Goal: Task Accomplishment & Management: Use online tool/utility

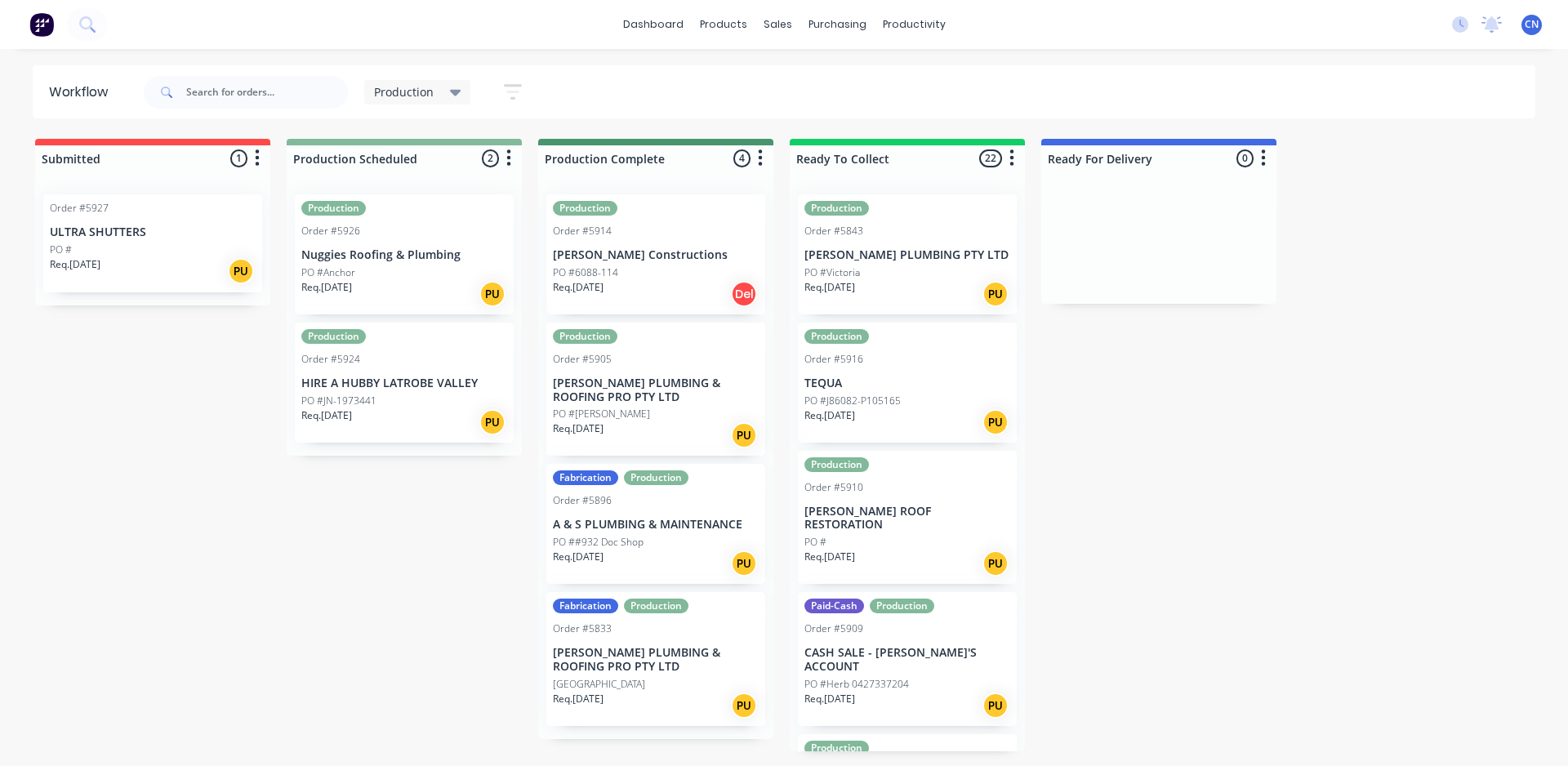
click at [404, 239] on div "Production Order #5926 Nuggies Roofing & Plumbing PO #Anchor Req. 24/09/25 PU" at bounding box center [404, 254] width 219 height 120
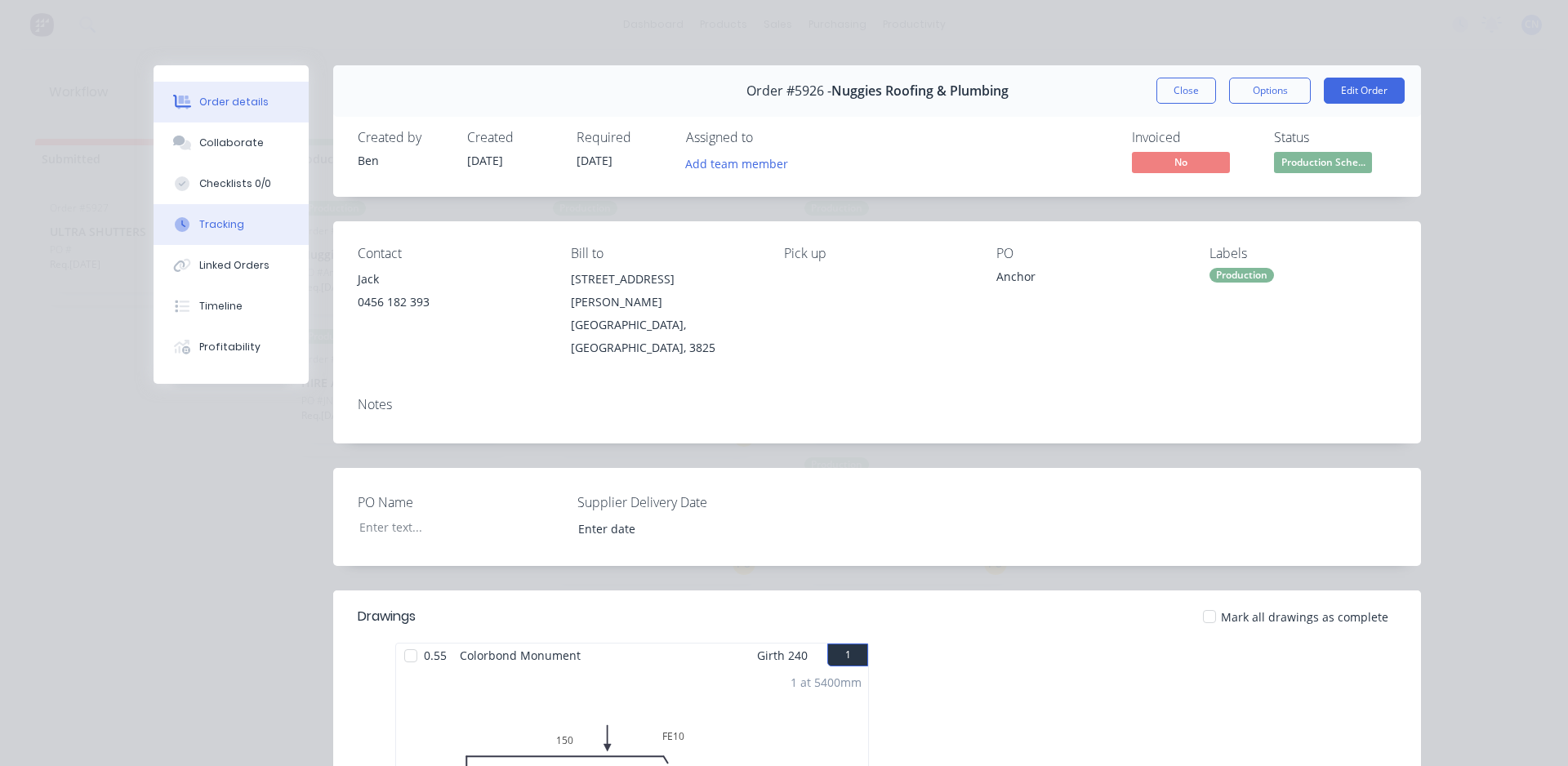
click at [188, 219] on div at bounding box center [182, 224] width 24 height 15
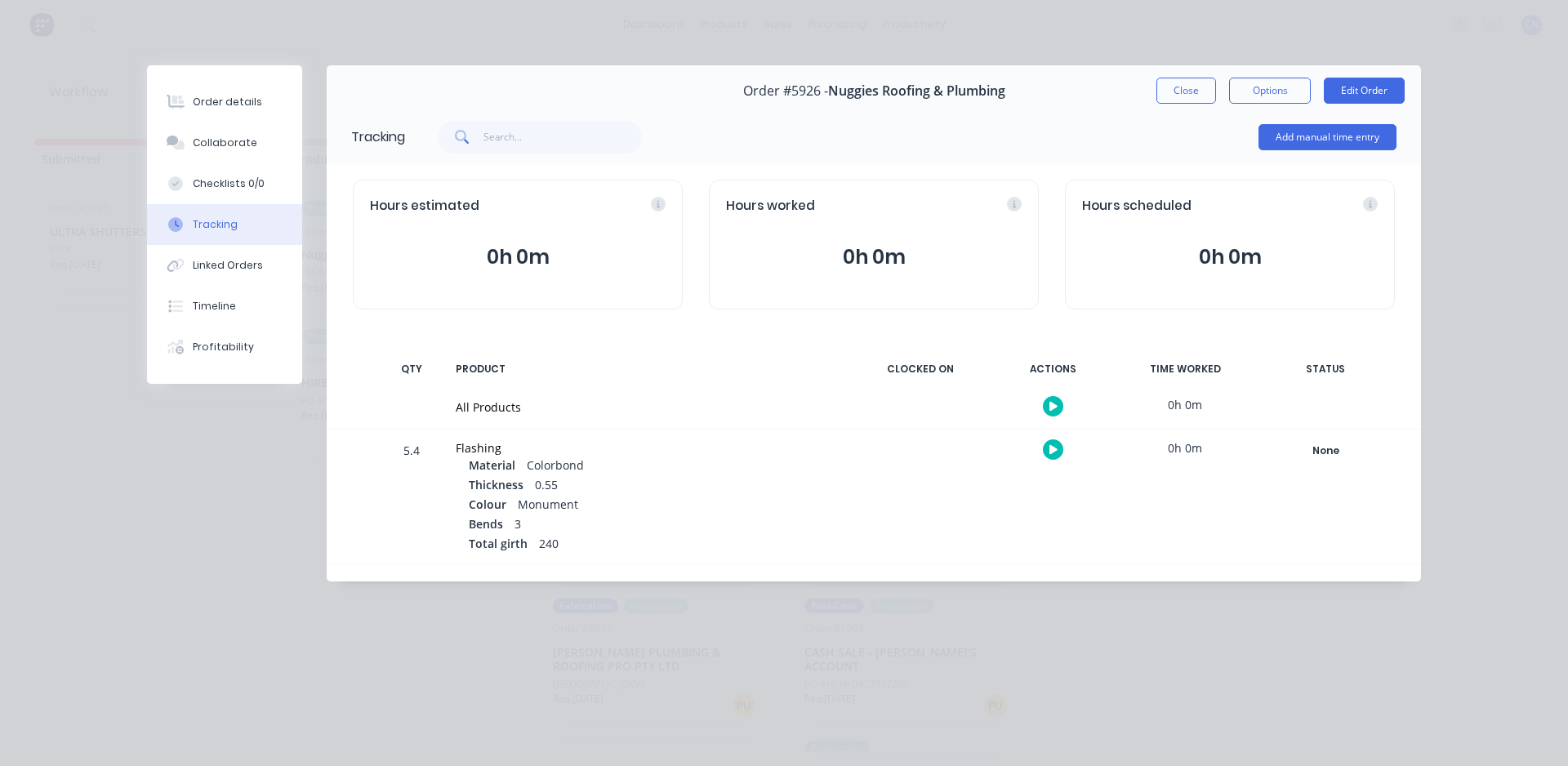
click at [1048, 407] on button "button" at bounding box center [1053, 406] width 20 height 20
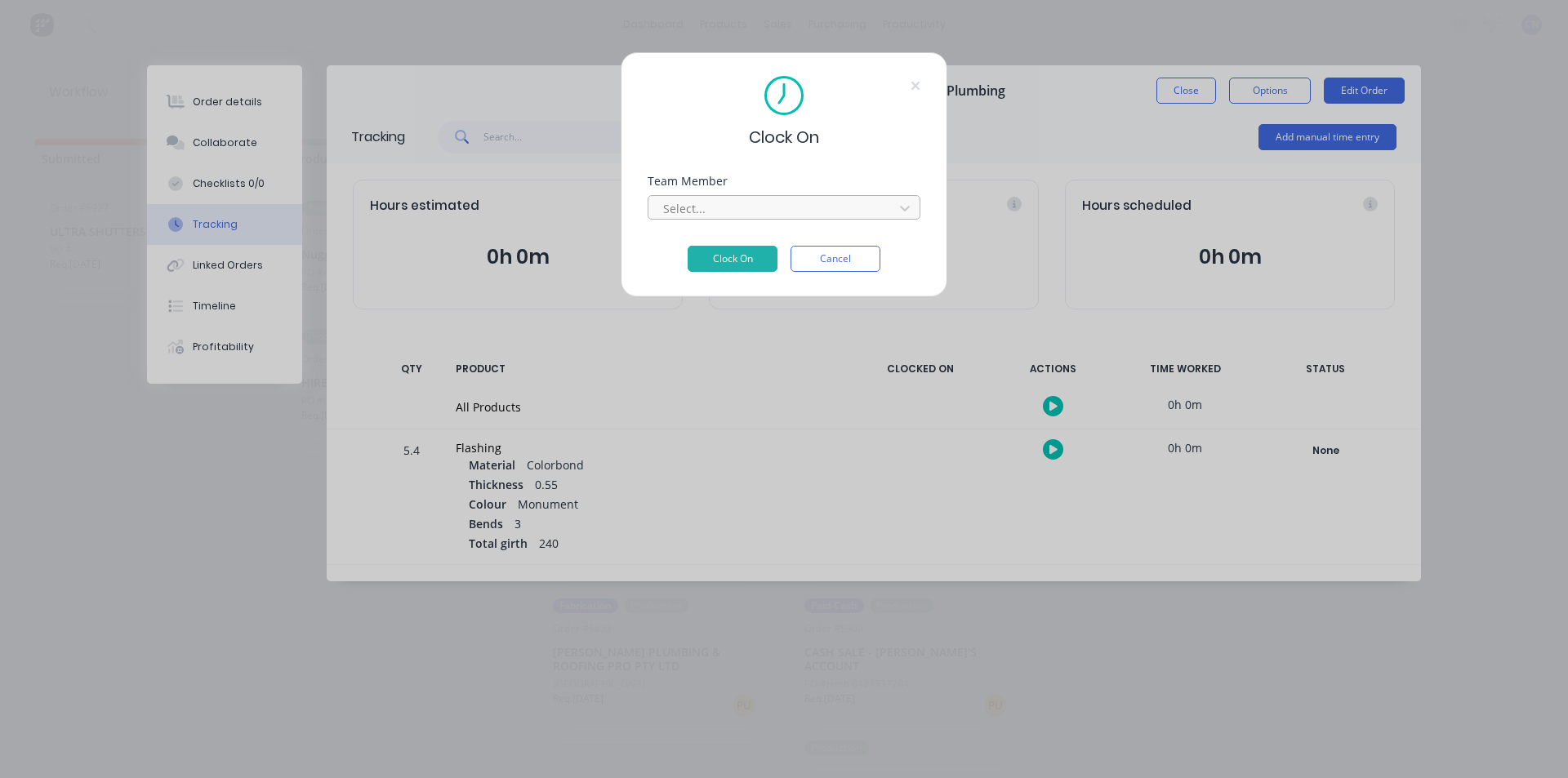
click at [763, 212] on div at bounding box center [774, 208] width 224 height 20
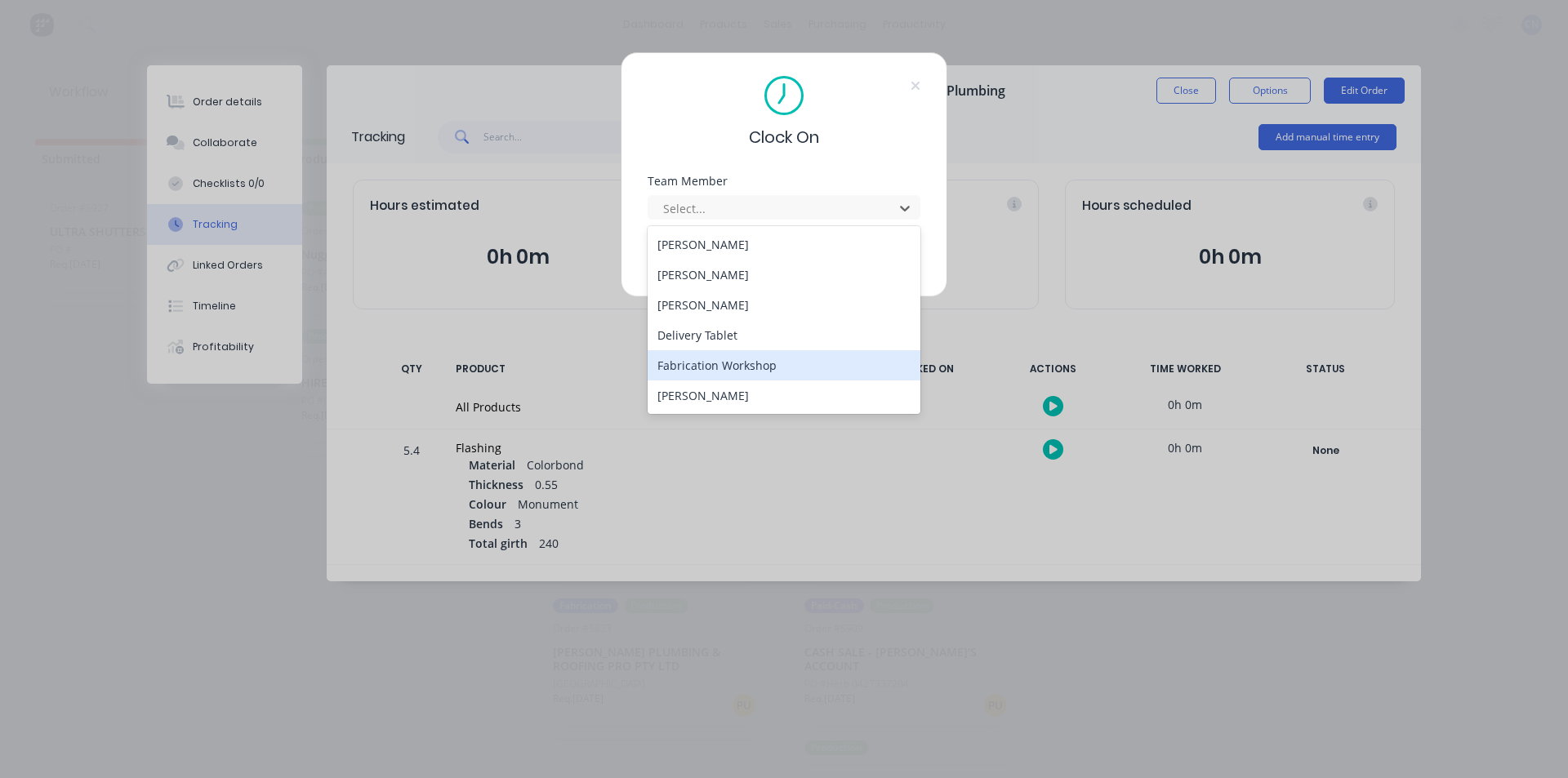
click at [778, 365] on div "Fabrication Workshop" at bounding box center [784, 365] width 273 height 31
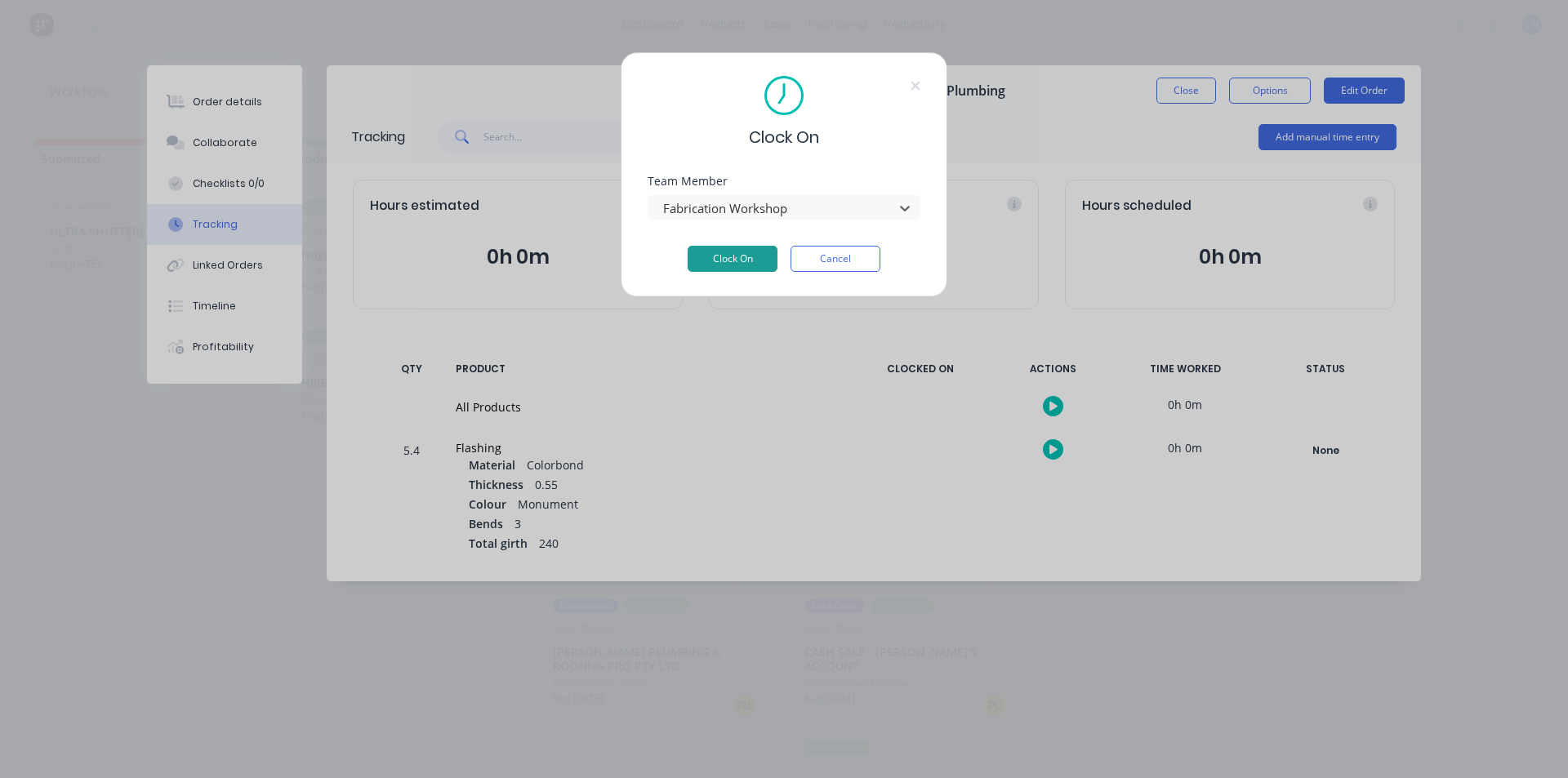
click at [729, 261] on button "Clock On" at bounding box center [732, 259] width 90 height 26
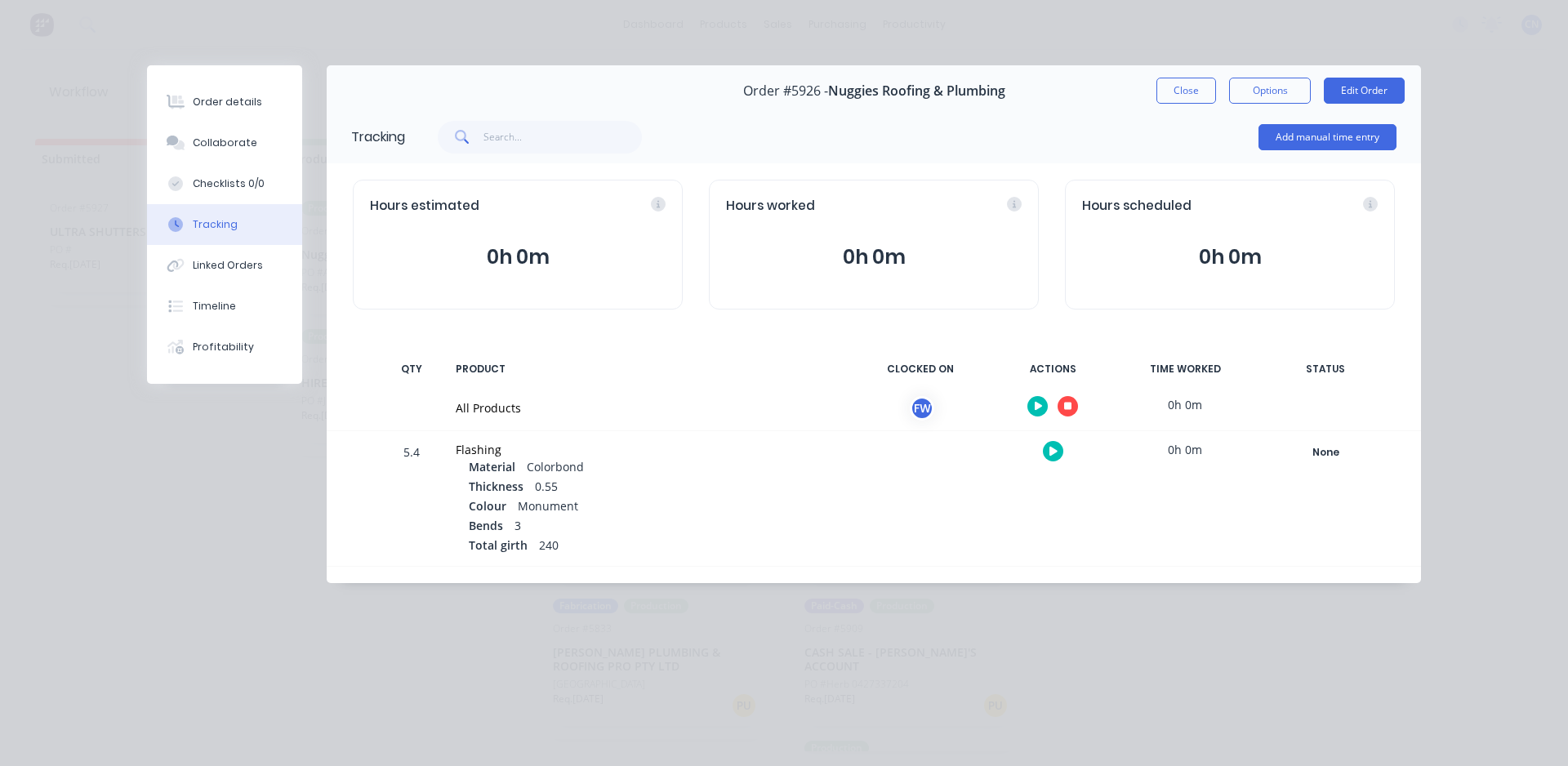
click at [1067, 401] on button "button" at bounding box center [1068, 406] width 20 height 20
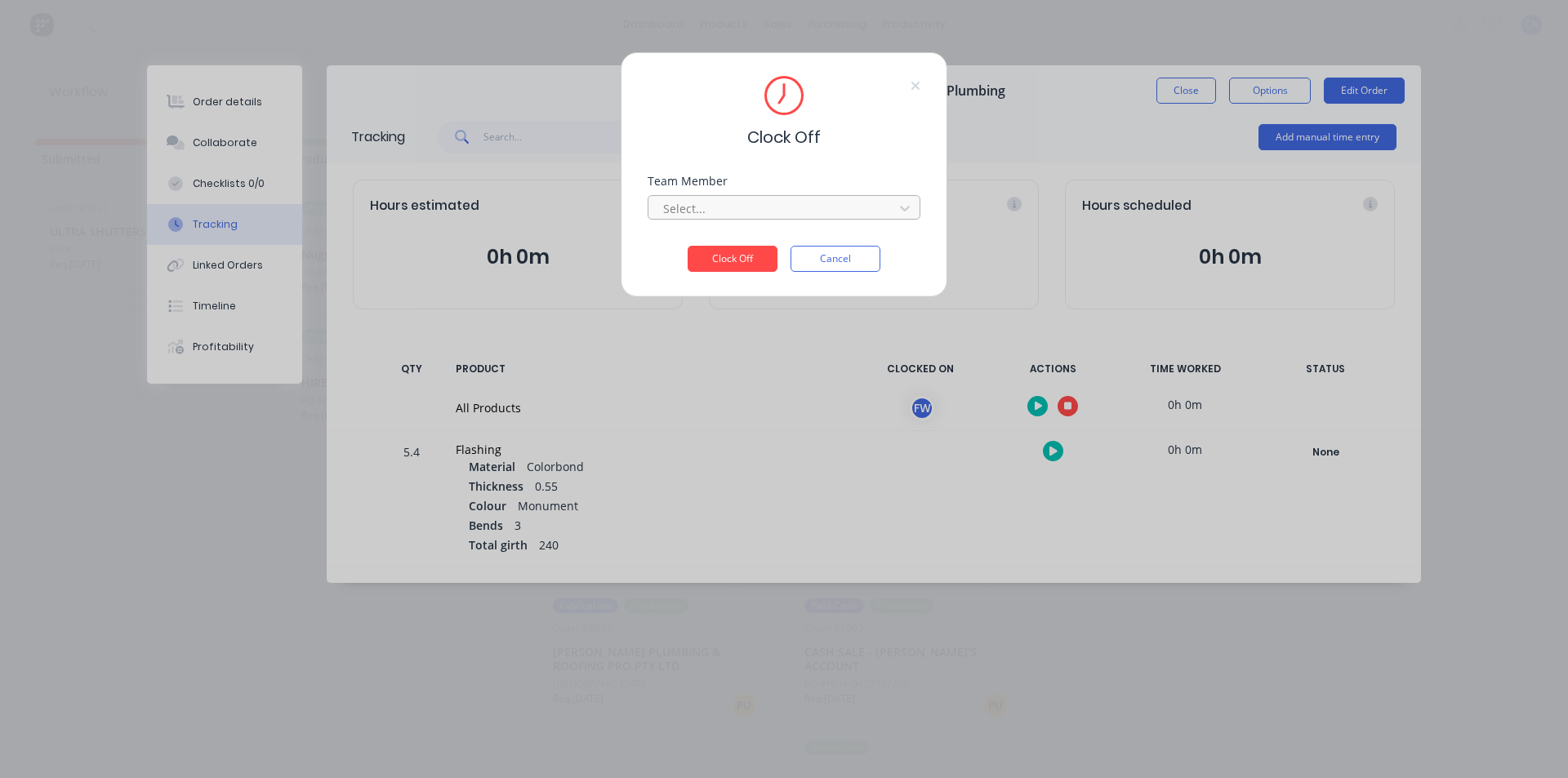
click at [848, 212] on div at bounding box center [774, 208] width 224 height 20
click at [800, 248] on div "Fabrication Workshop" at bounding box center [784, 244] width 273 height 31
click at [728, 259] on button "Clock Off" at bounding box center [732, 259] width 90 height 26
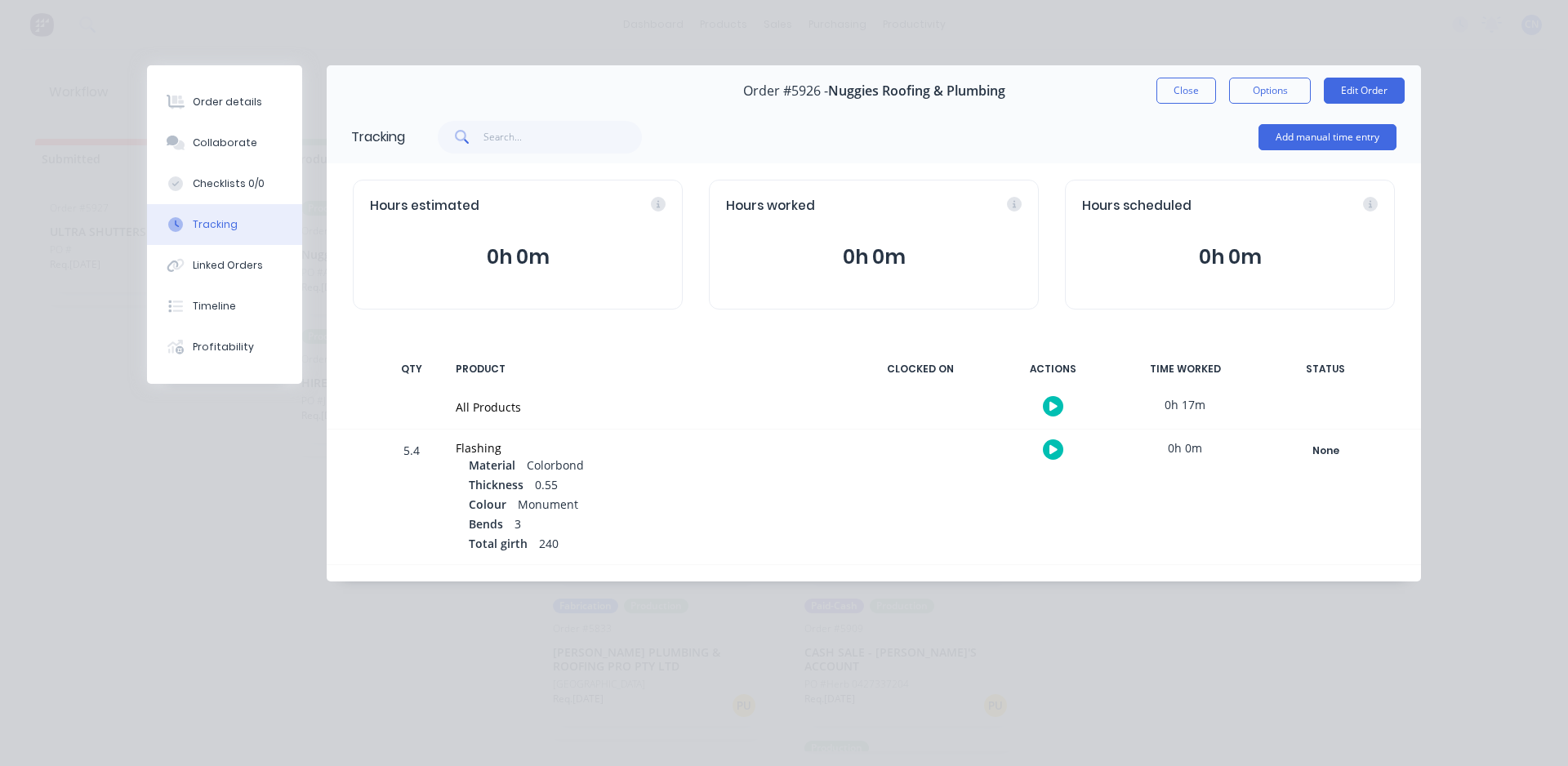
click at [1195, 96] on button "Close" at bounding box center [1187, 91] width 59 height 26
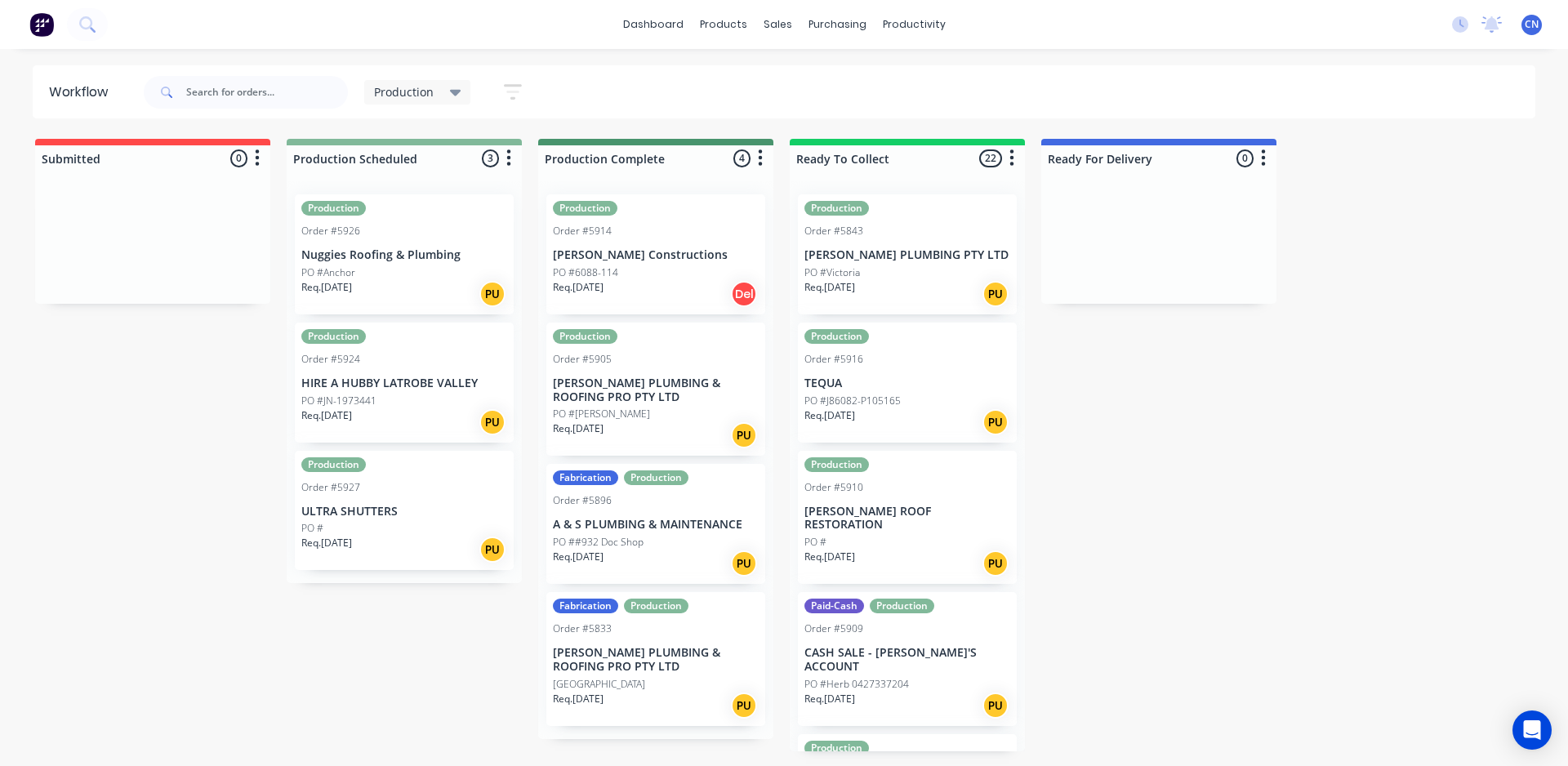
click at [415, 502] on div "Production Order #5927 ULTRA SHUTTERS PO # Req. [DATE] PU" at bounding box center [404, 511] width 219 height 120
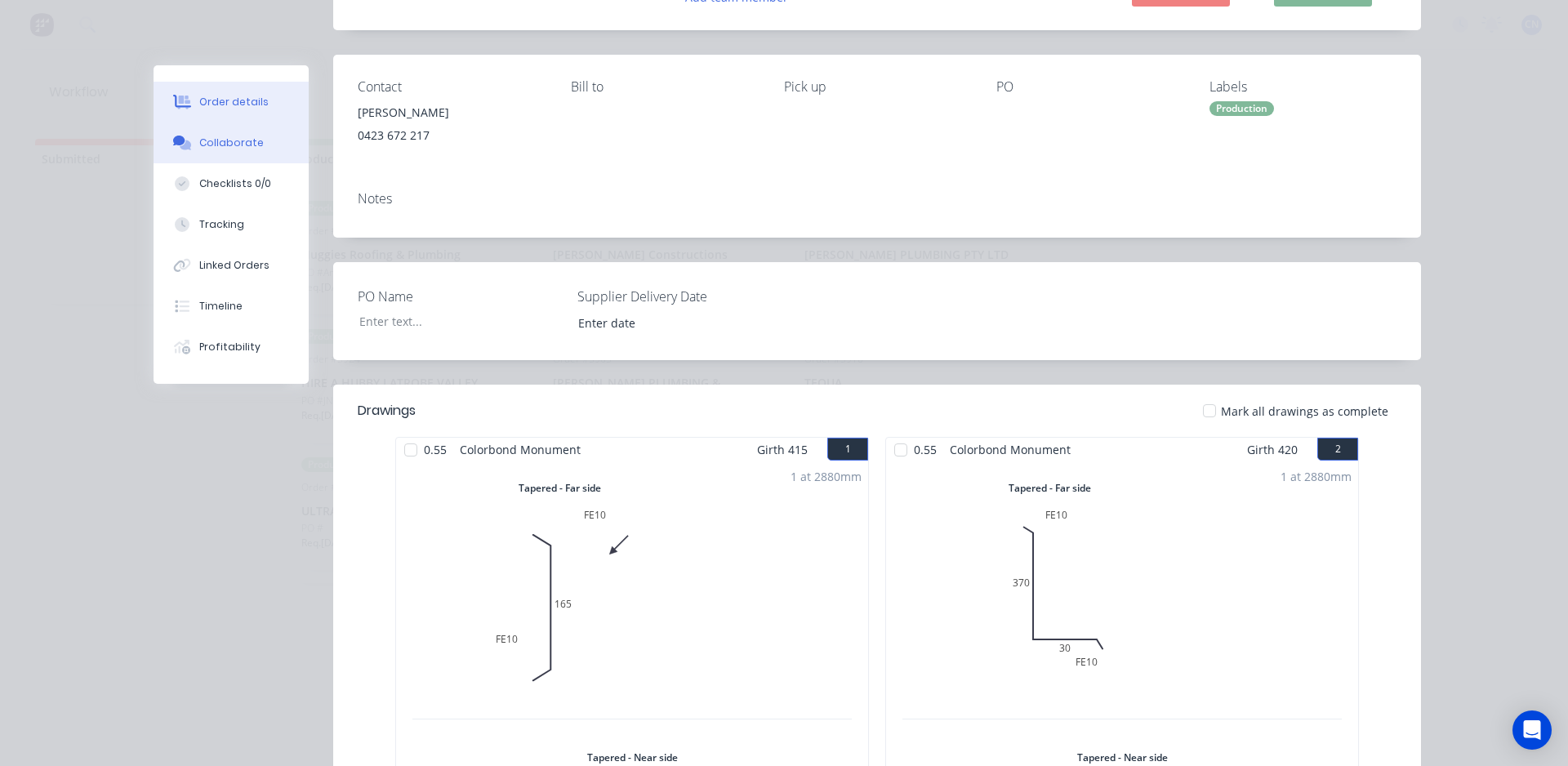
scroll to position [164, 0]
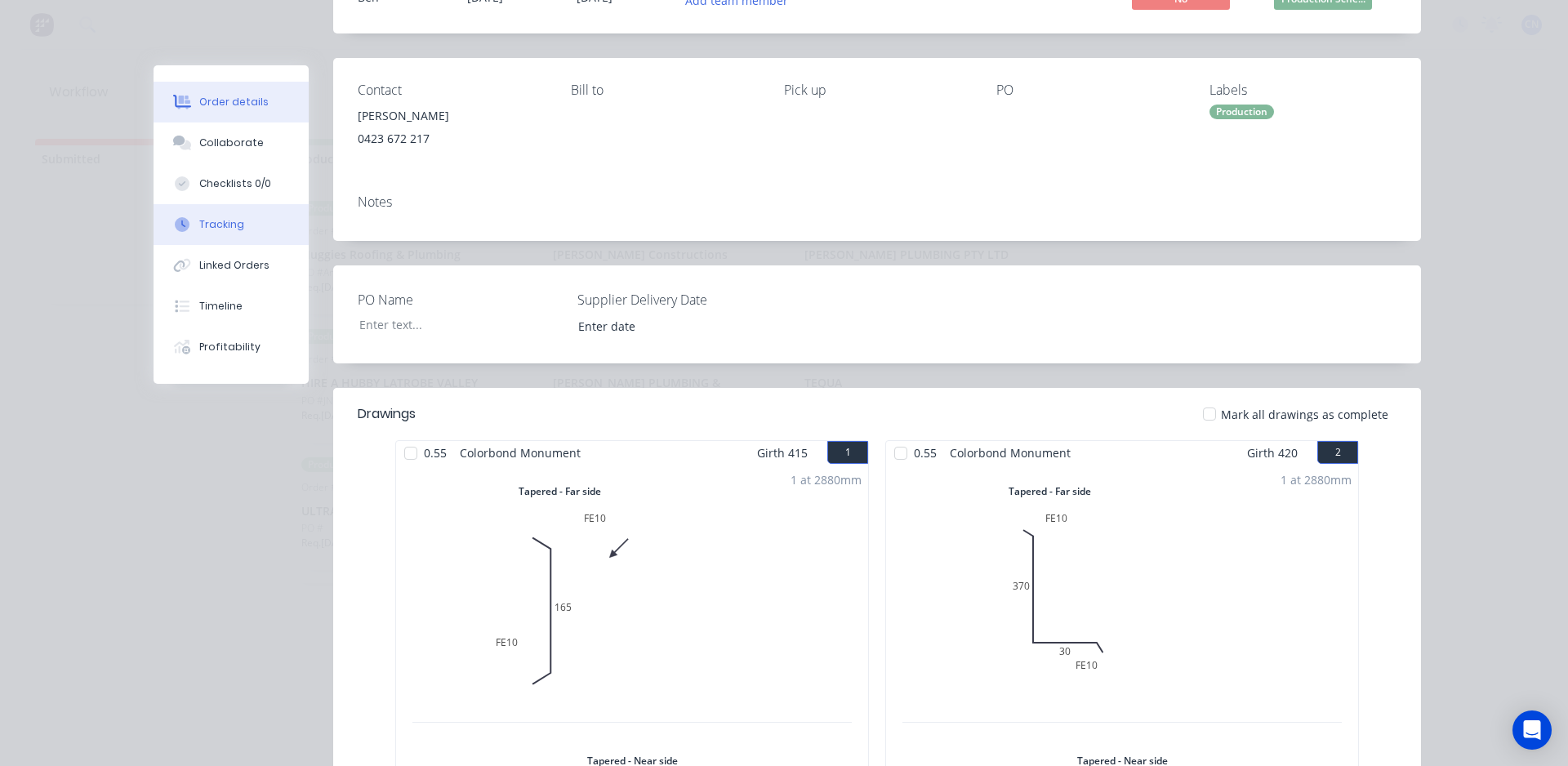
click at [281, 218] on button "Tracking" at bounding box center [231, 225] width 155 height 41
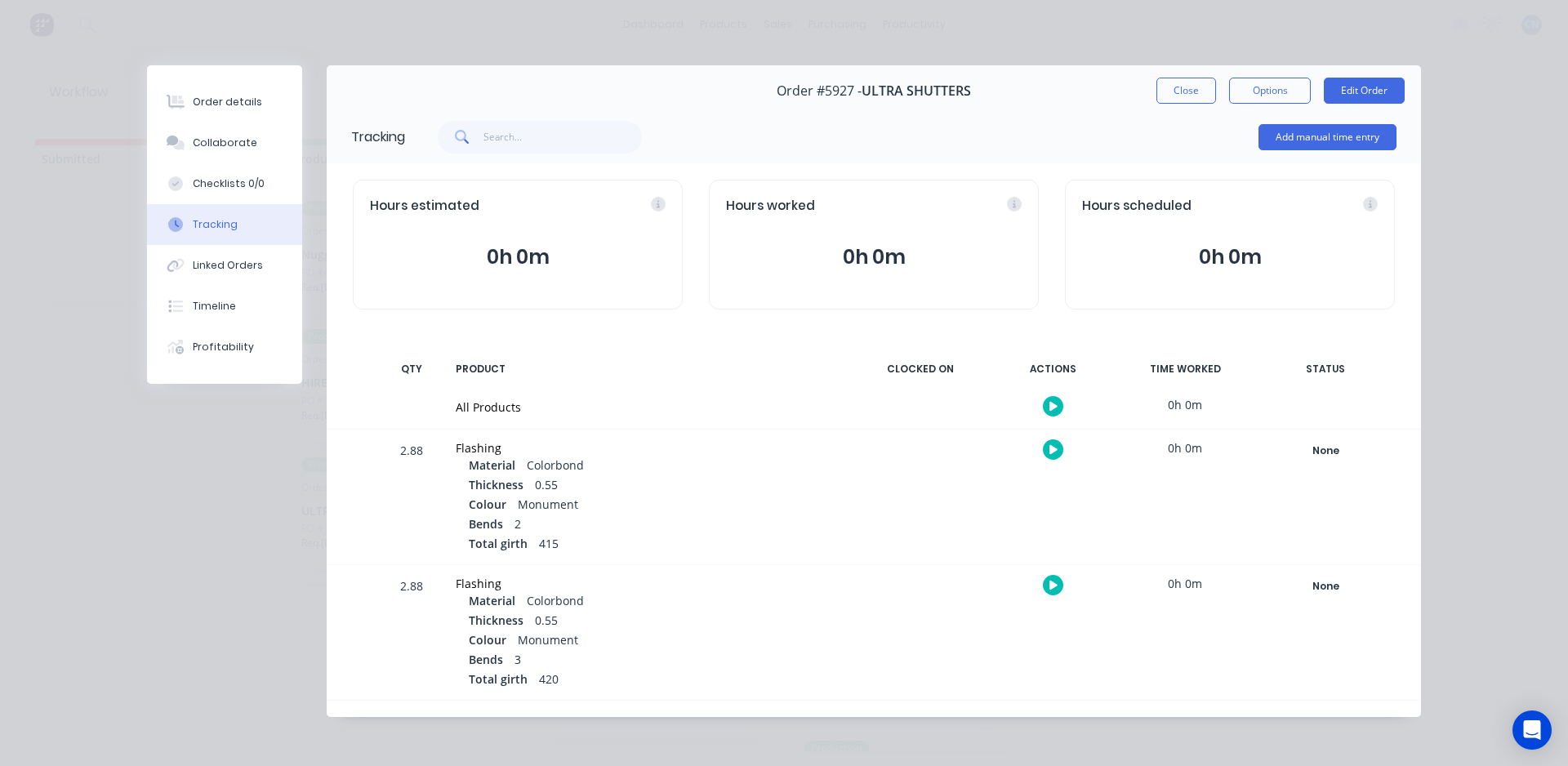
scroll to position [3, 0]
click at [1047, 413] on button "button" at bounding box center [1053, 403] width 20 height 20
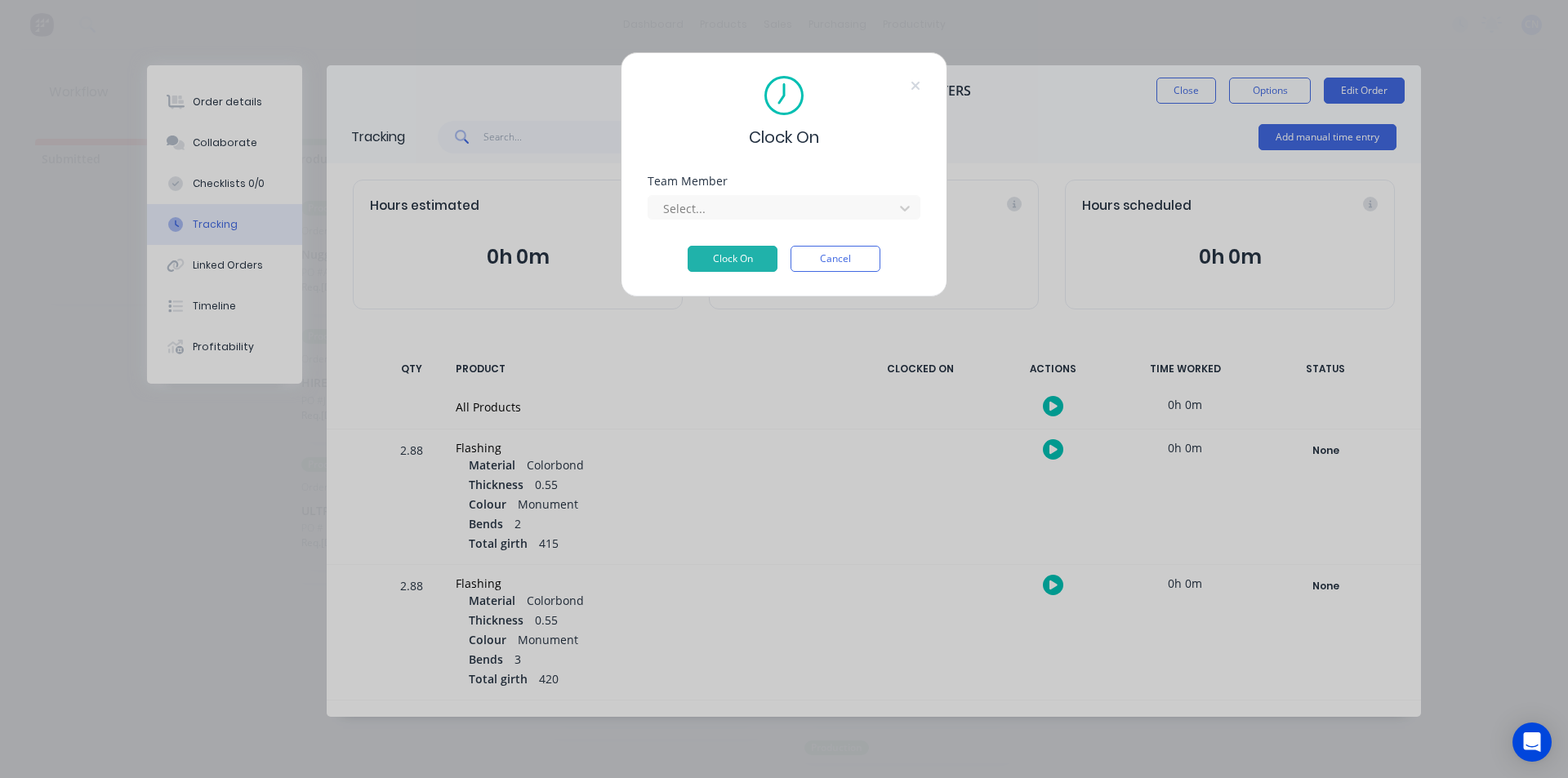
click at [860, 228] on div "Team Member Select..." at bounding box center [784, 211] width 273 height 70
click at [858, 222] on div "Team Member Select..." at bounding box center [784, 211] width 273 height 70
click at [854, 207] on div at bounding box center [774, 208] width 224 height 20
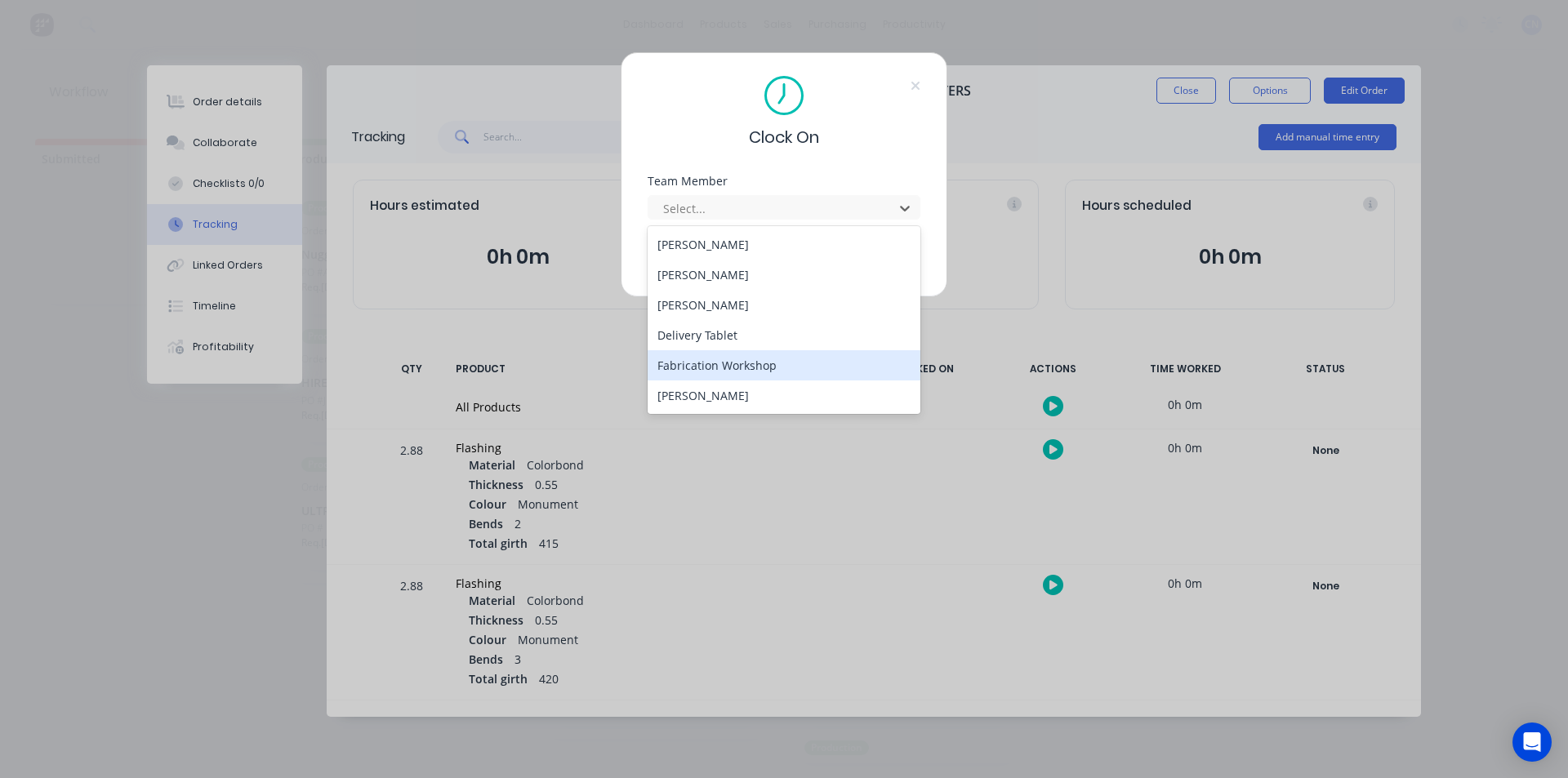
click at [857, 365] on div "Fabrication Workshop" at bounding box center [784, 365] width 273 height 31
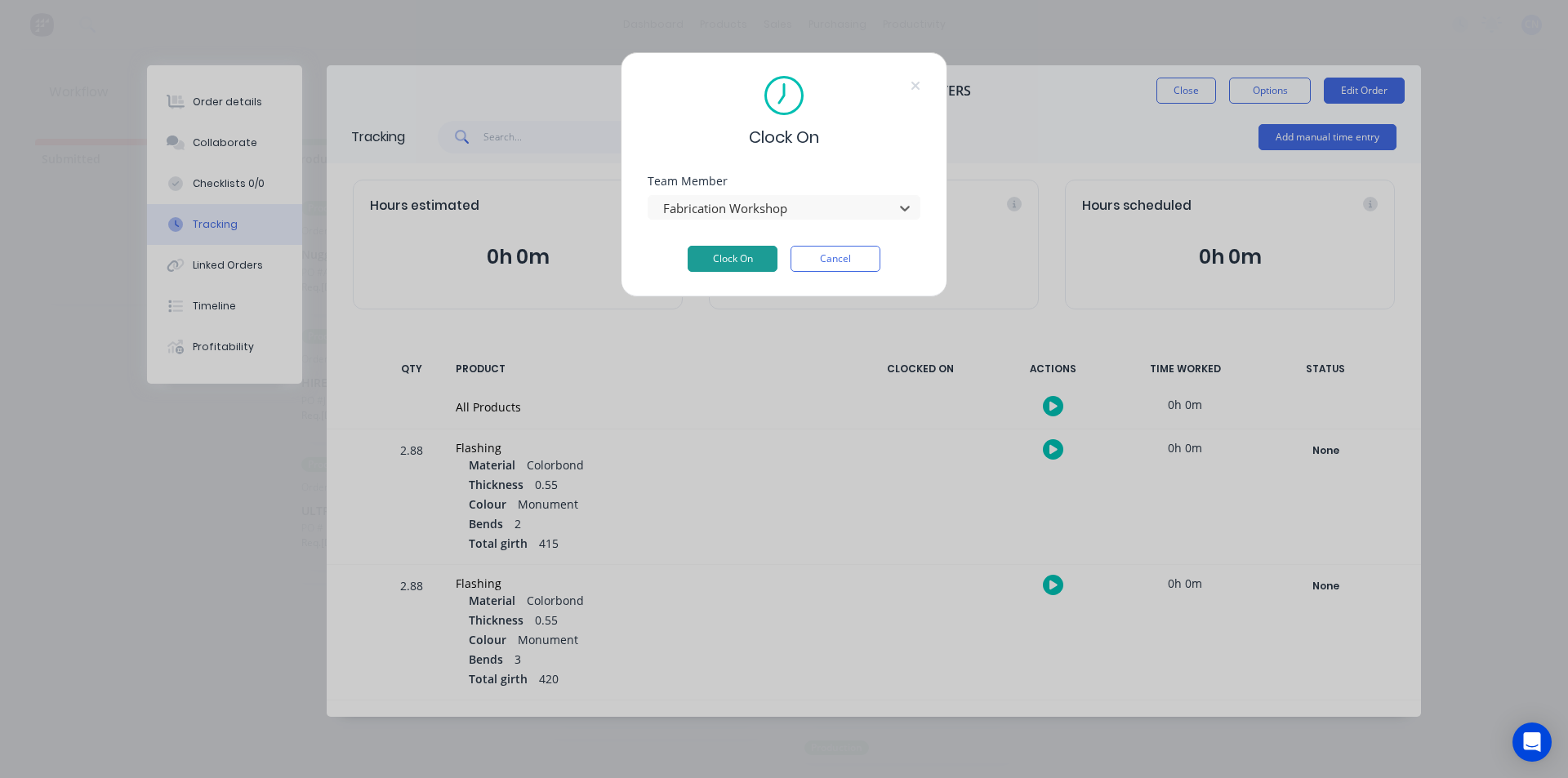
click at [736, 269] on button "Clock On" at bounding box center [732, 259] width 90 height 26
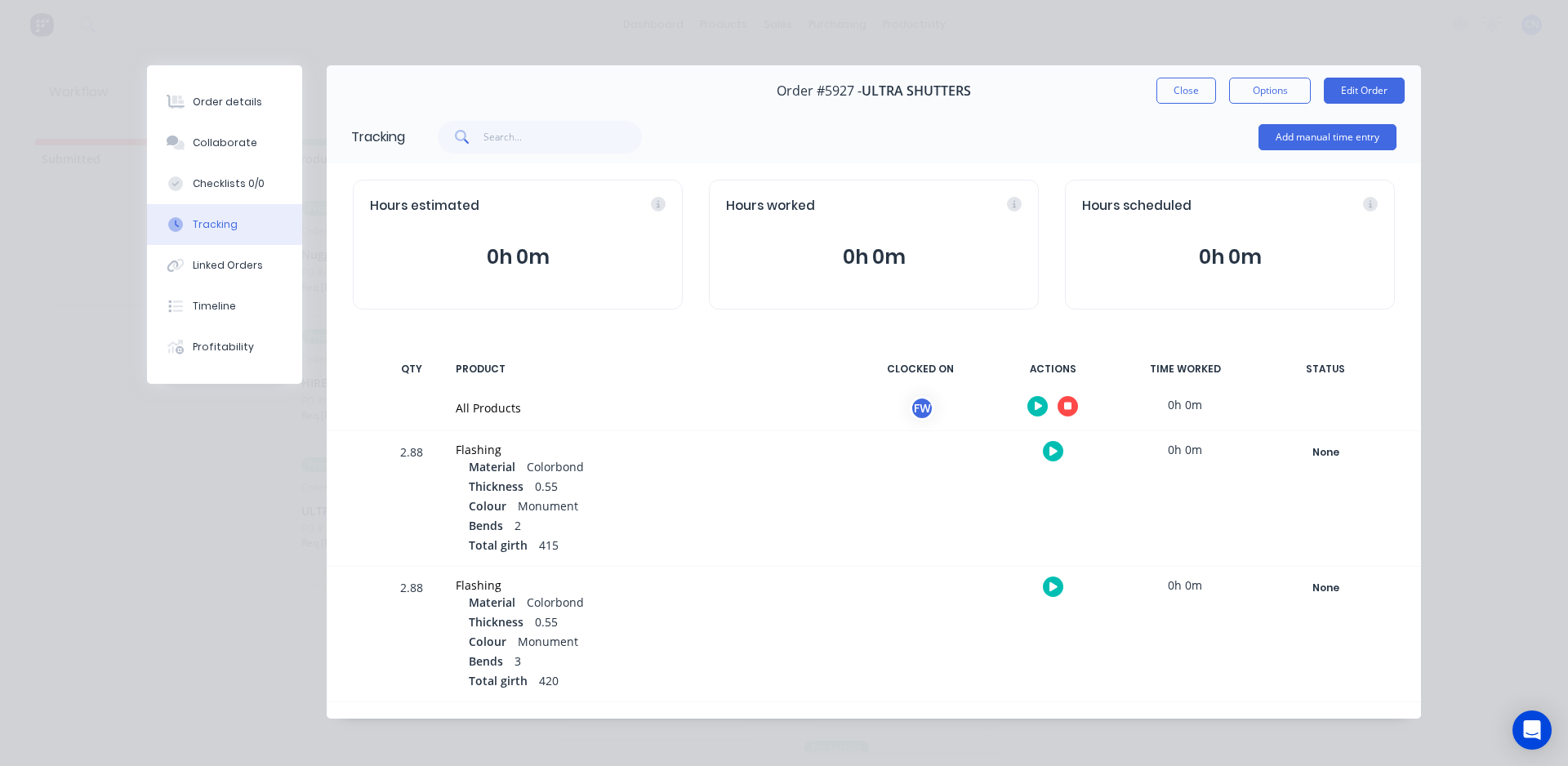
click at [1067, 406] on button "button" at bounding box center [1068, 406] width 20 height 20
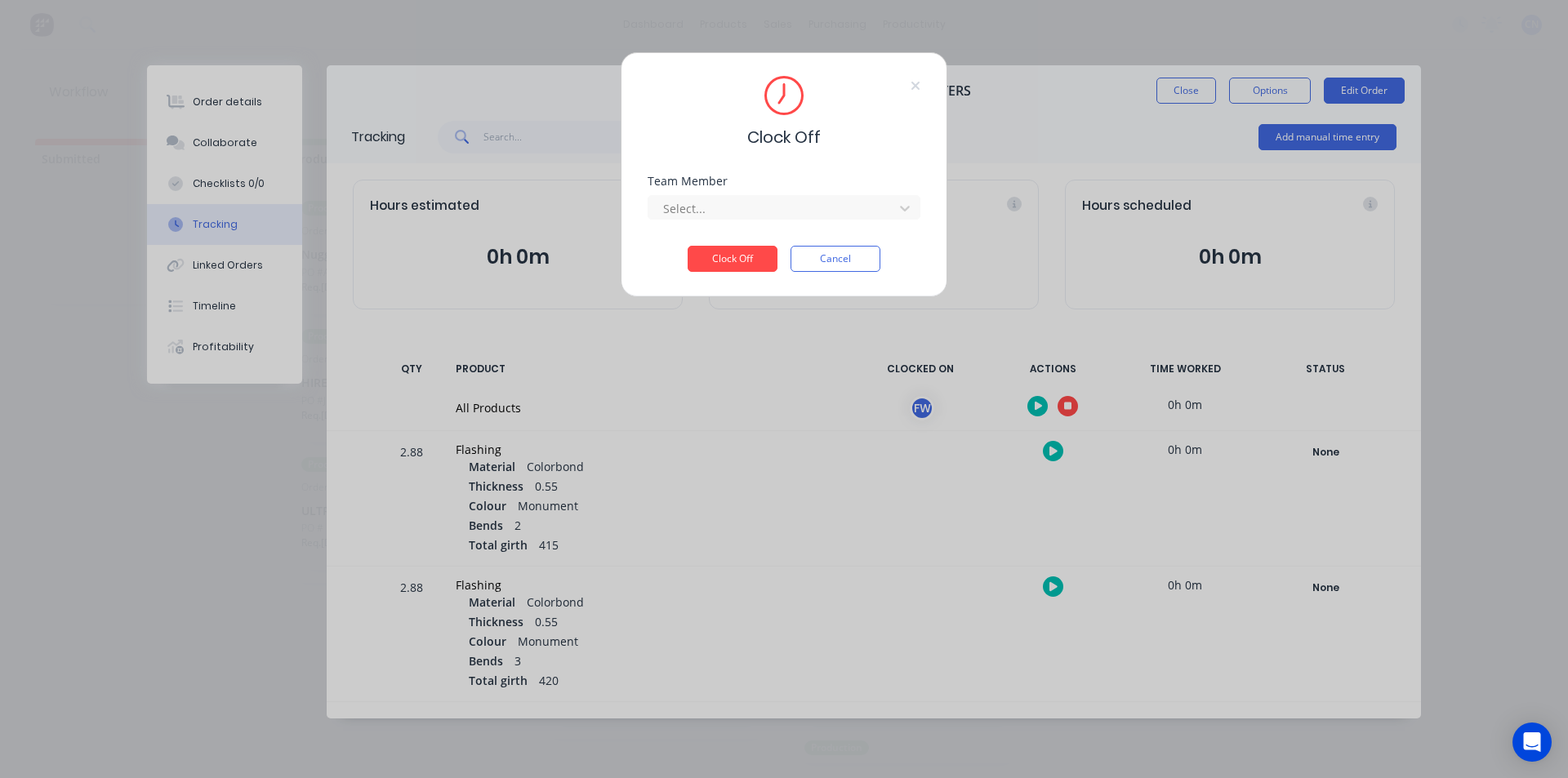
click at [731, 191] on div "Select..." at bounding box center [784, 205] width 273 height 29
click at [736, 198] on div at bounding box center [774, 208] width 224 height 20
click at [757, 247] on div "Fabrication Workshop" at bounding box center [784, 244] width 273 height 31
click at [757, 247] on button "Clock Off" at bounding box center [732, 259] width 90 height 26
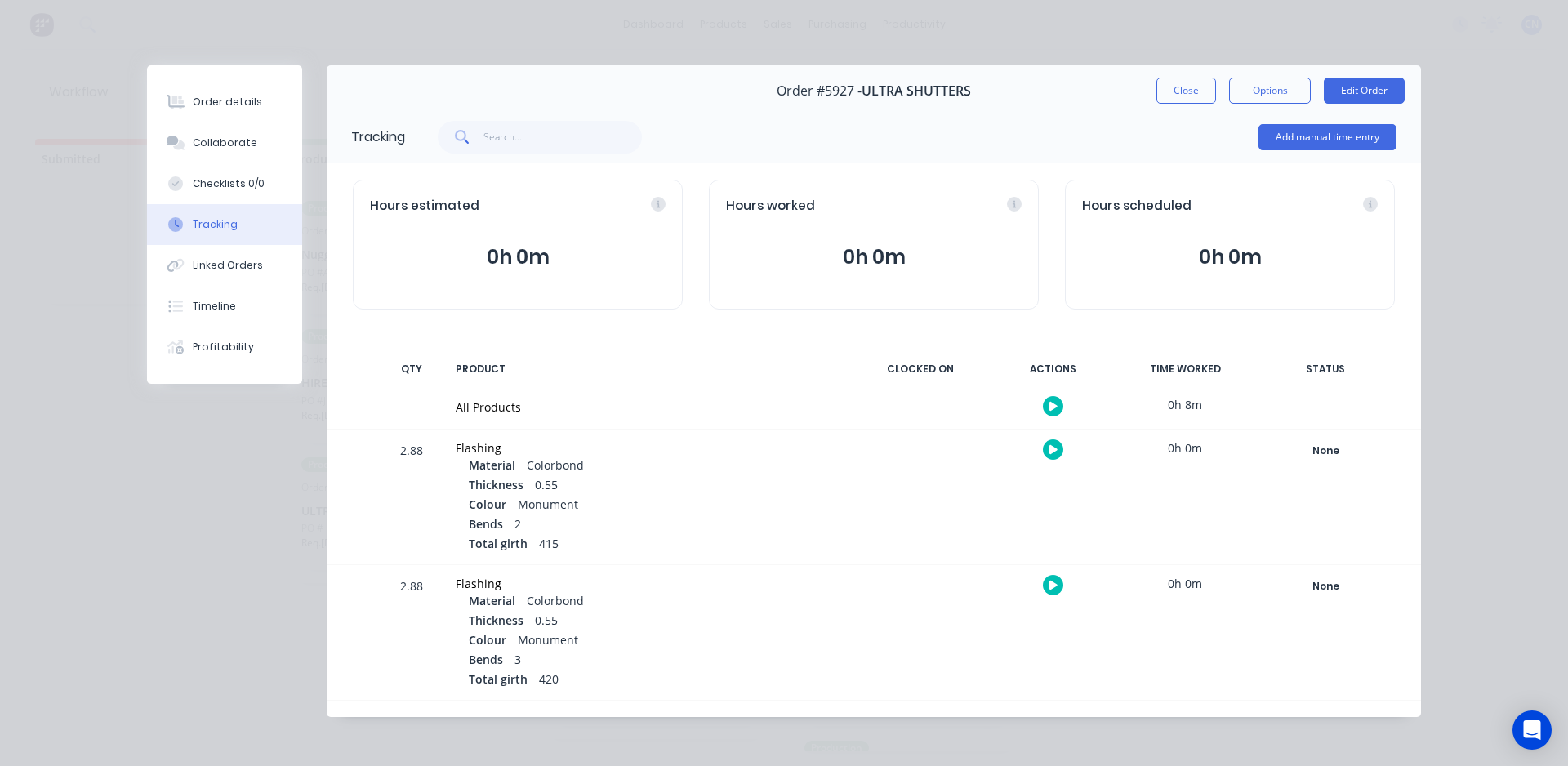
click at [1174, 105] on div "Order #5927 - ULTRA SHUTTERS Close Options Edit Order" at bounding box center [875, 91] width 1095 height 52
click at [1171, 94] on button "Close" at bounding box center [1187, 91] width 59 height 26
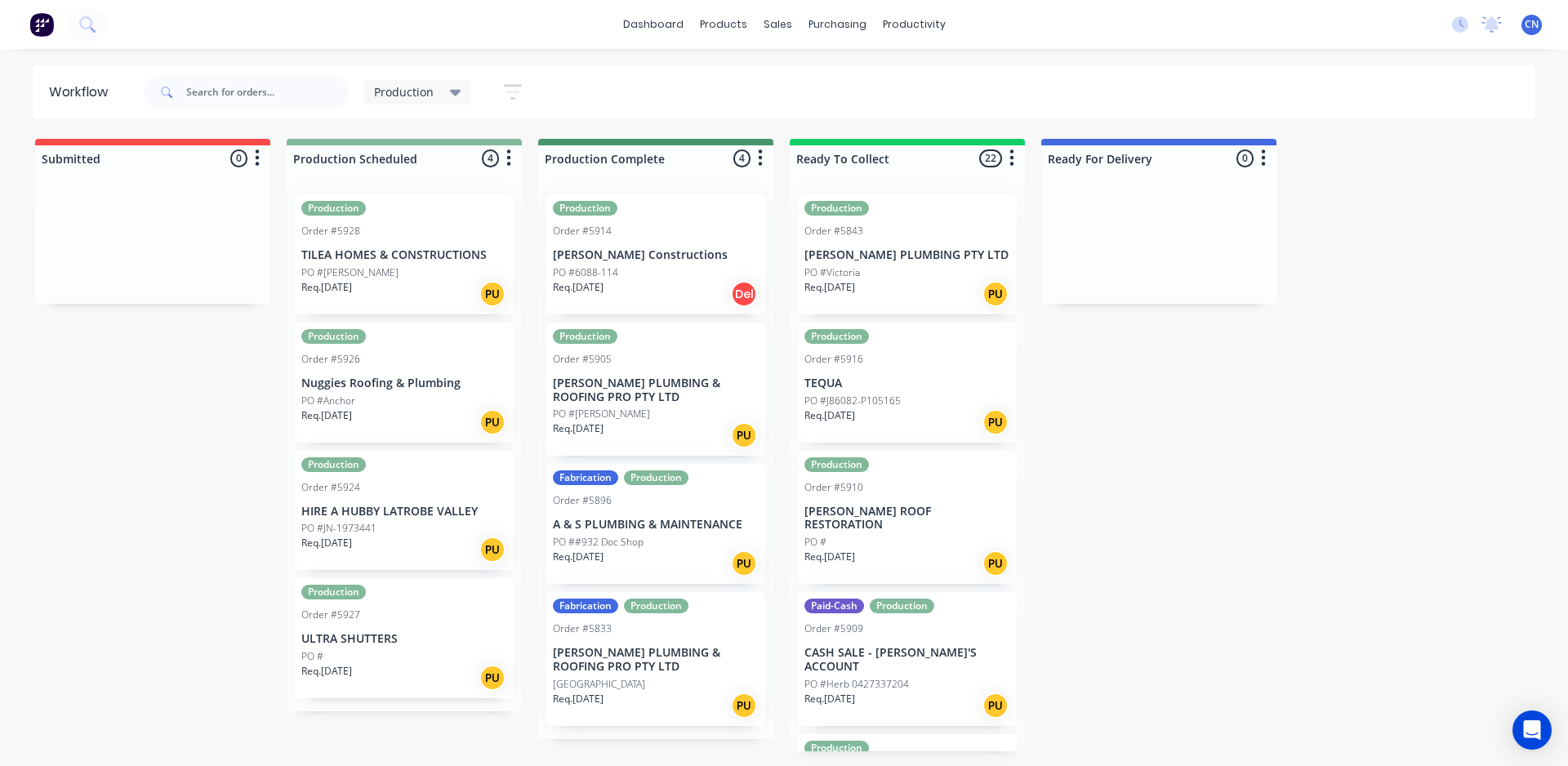
click at [398, 384] on p "Nuggies Roofing & Plumbing" at bounding box center [404, 384] width 206 height 14
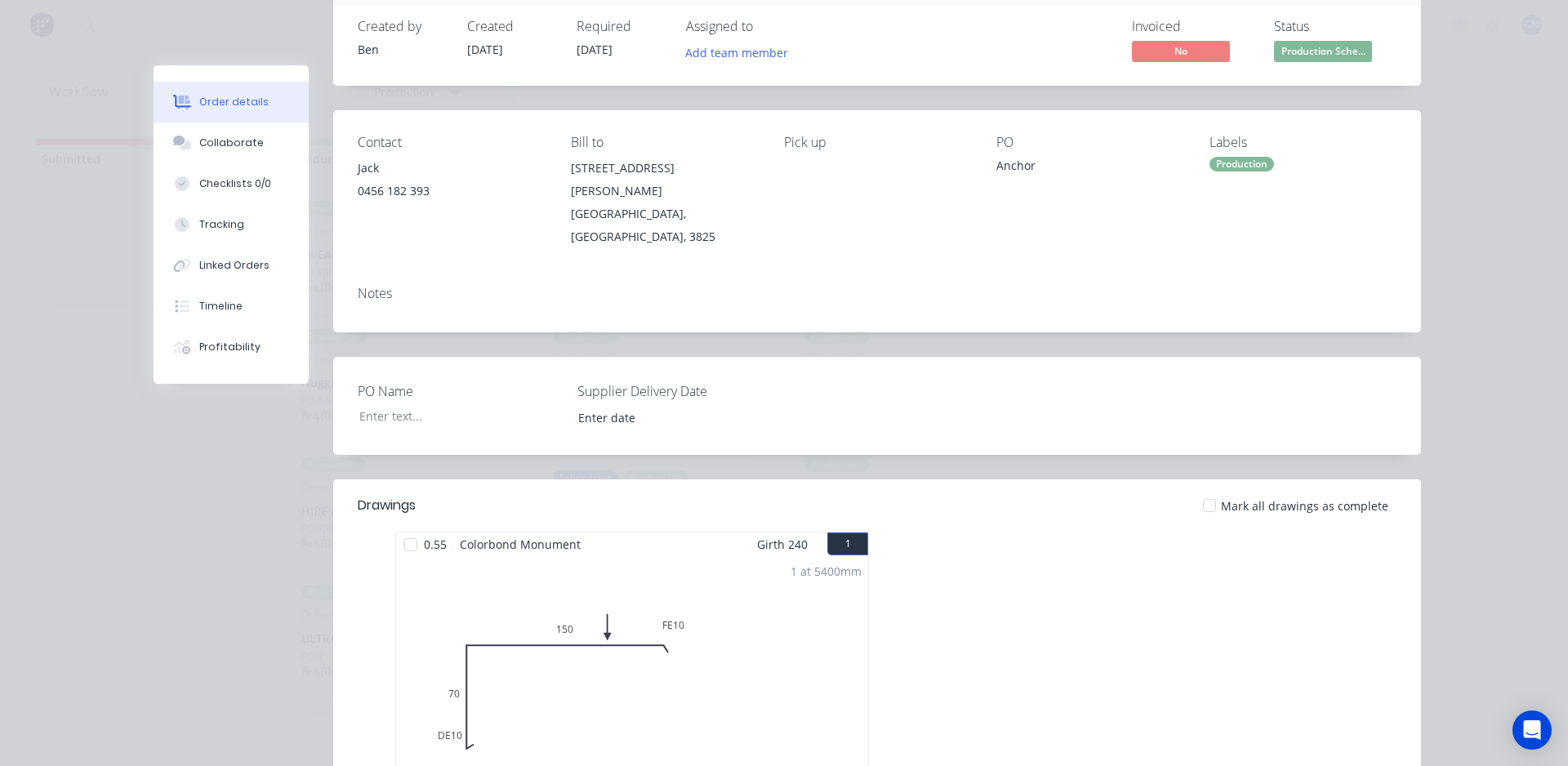
scroll to position [81, 0]
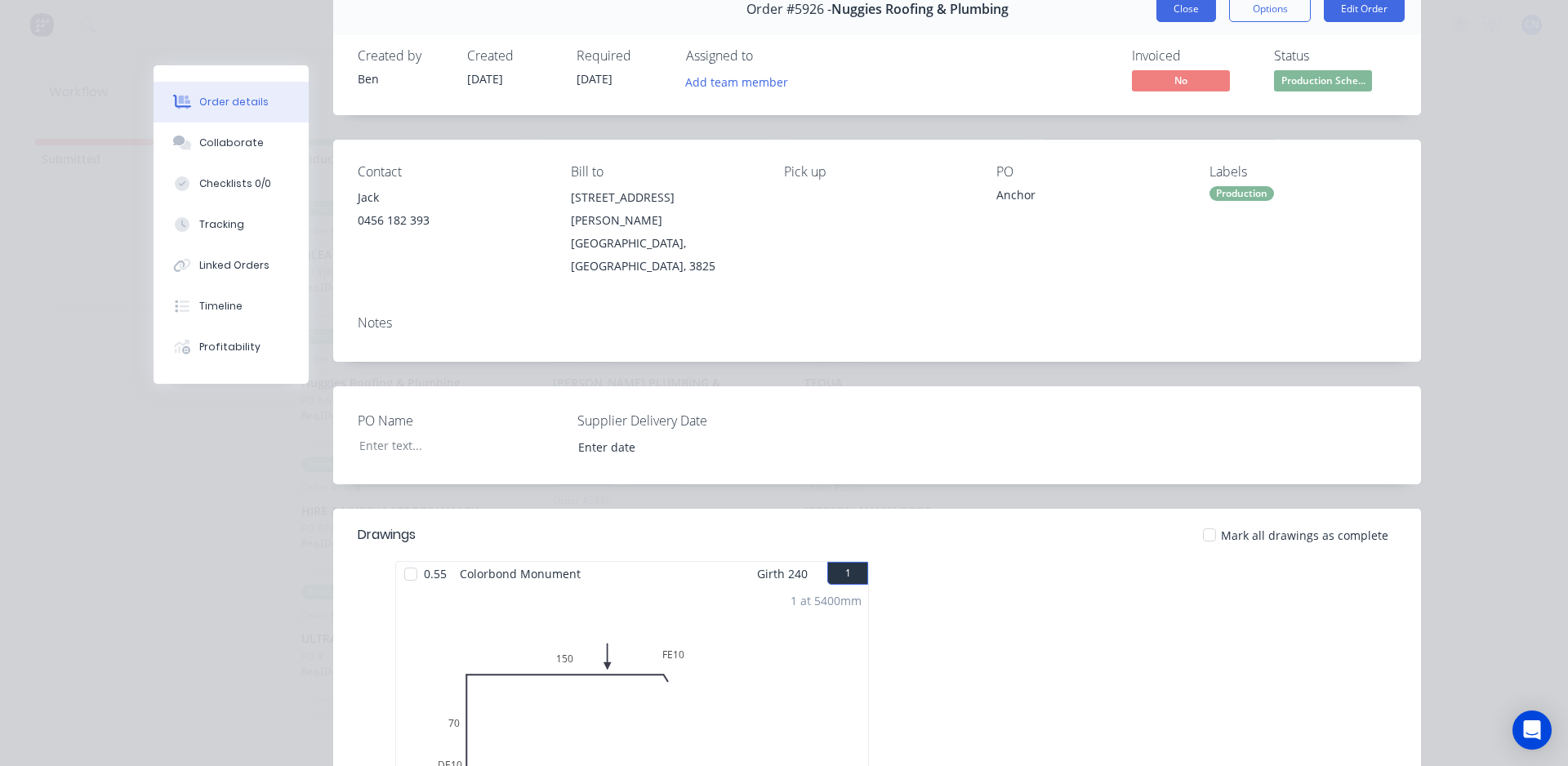
click at [1204, 6] on button "Close" at bounding box center [1187, 9] width 59 height 26
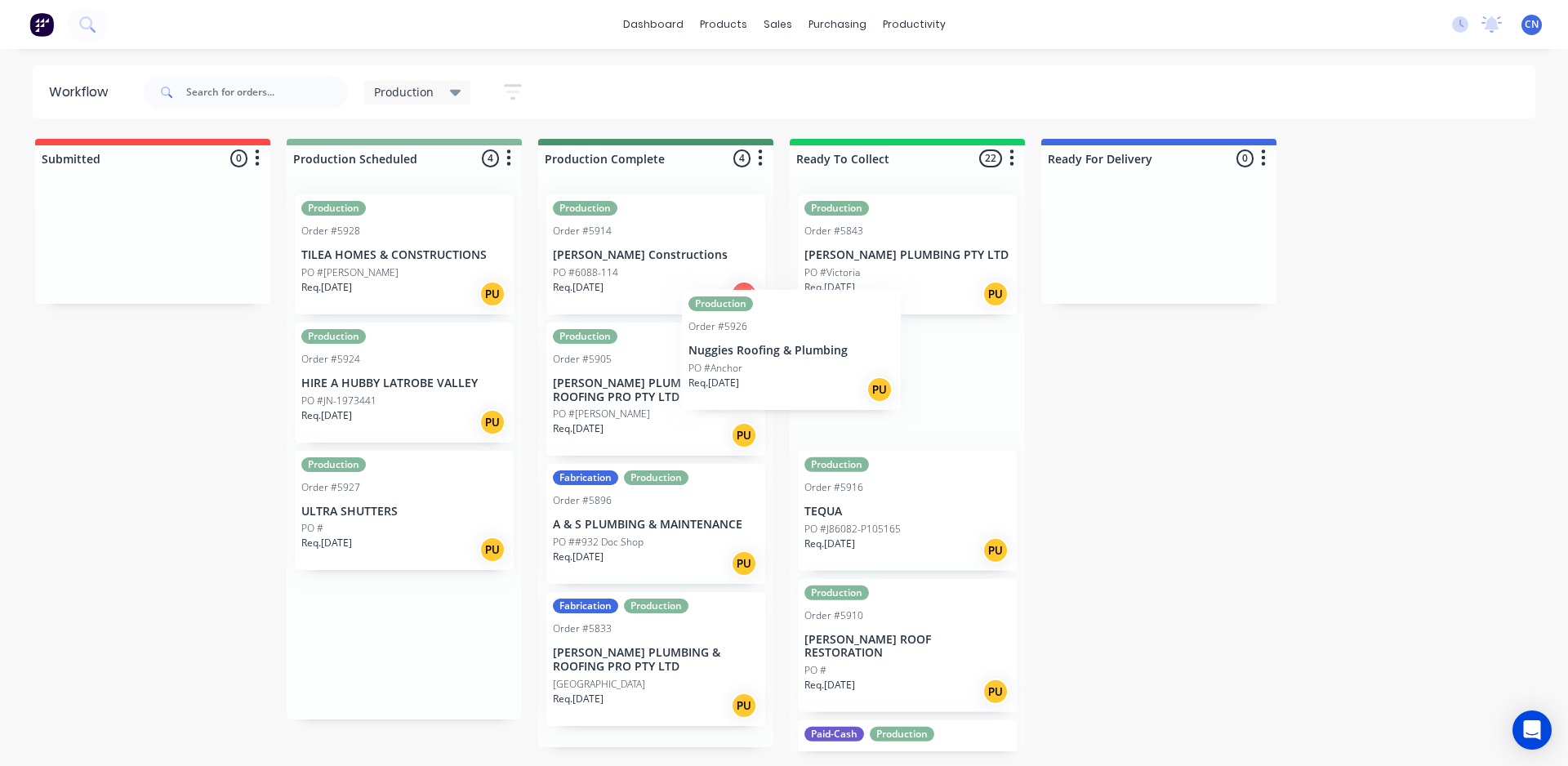
drag, startPoint x: 425, startPoint y: 408, endPoint x: 855, endPoint y: 374, distance: 431.3
click at [855, 374] on div "Submitted 0 Summaries Total order value Invoiced to date To be invoiced Product…" at bounding box center [1231, 445] width 2487 height 613
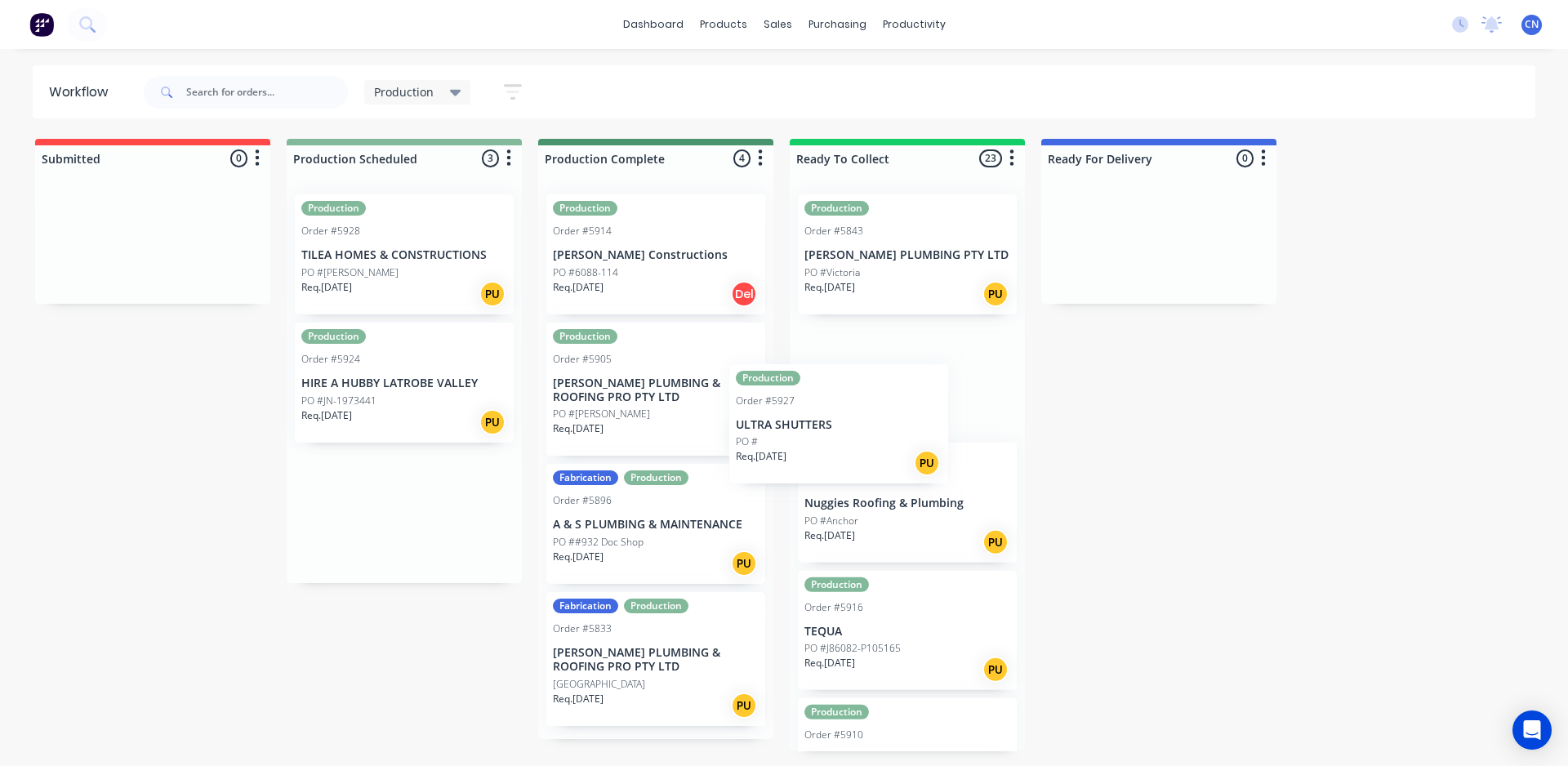
drag, startPoint x: 354, startPoint y: 536, endPoint x: 798, endPoint y: 447, distance: 452.8
click at [798, 447] on div "Submitted 0 Summaries Total order value Invoiced to date To be invoiced Product…" at bounding box center [1231, 445] width 2487 height 613
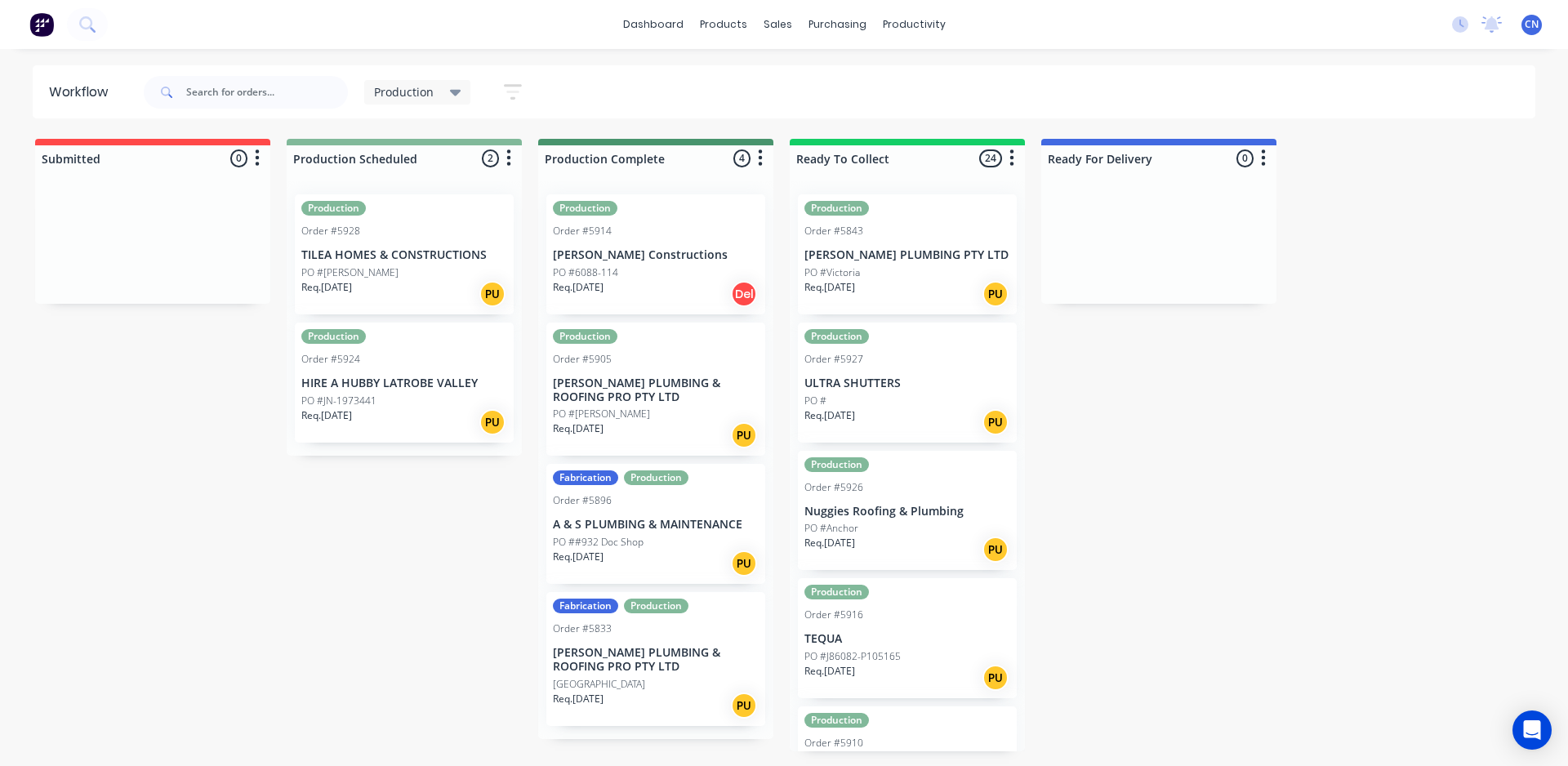
click at [351, 261] on p "TILEA HOMES & CONSTRUCTIONS" at bounding box center [404, 255] width 206 height 14
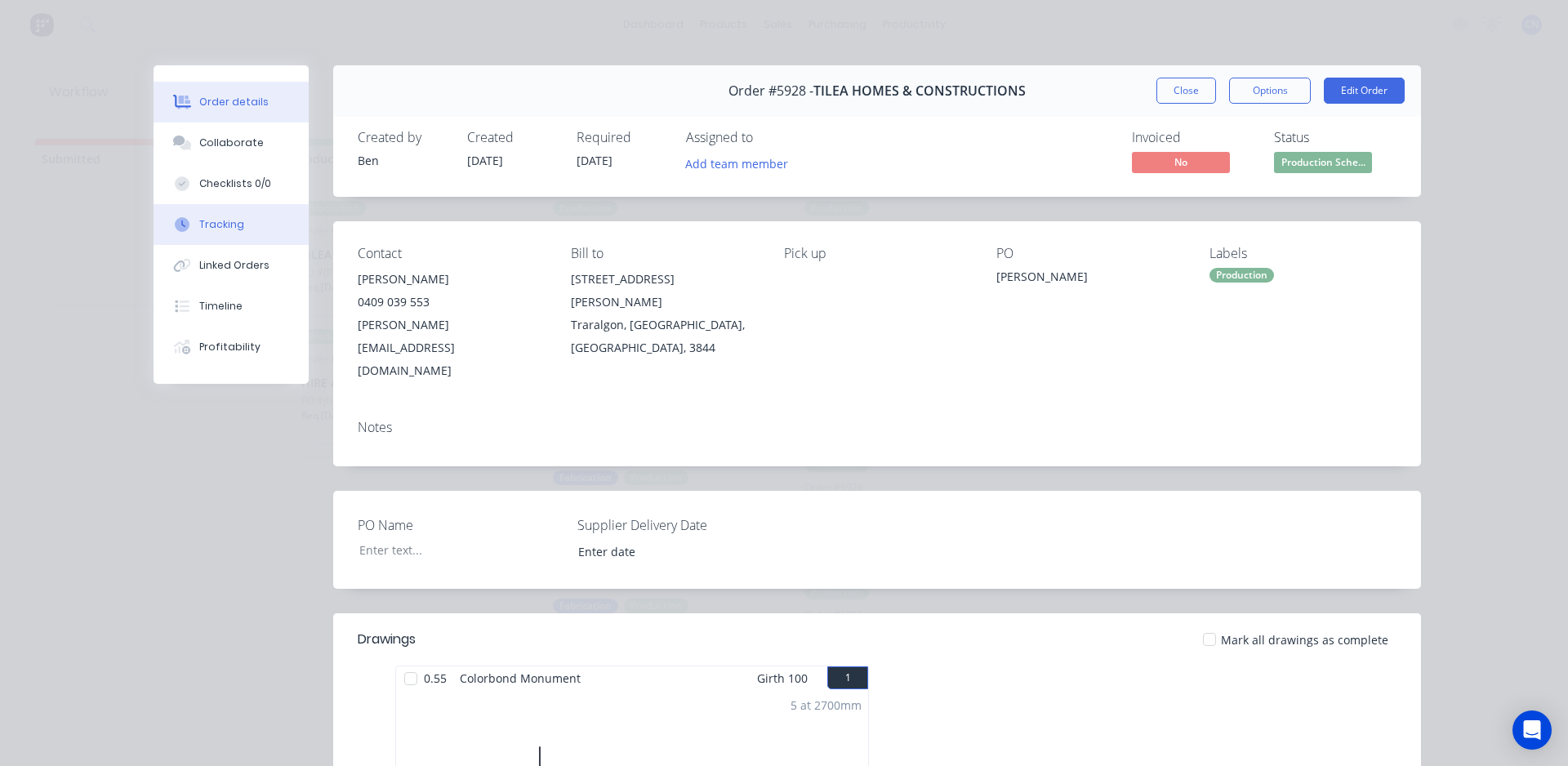
click at [221, 212] on button "Tracking" at bounding box center [231, 225] width 155 height 41
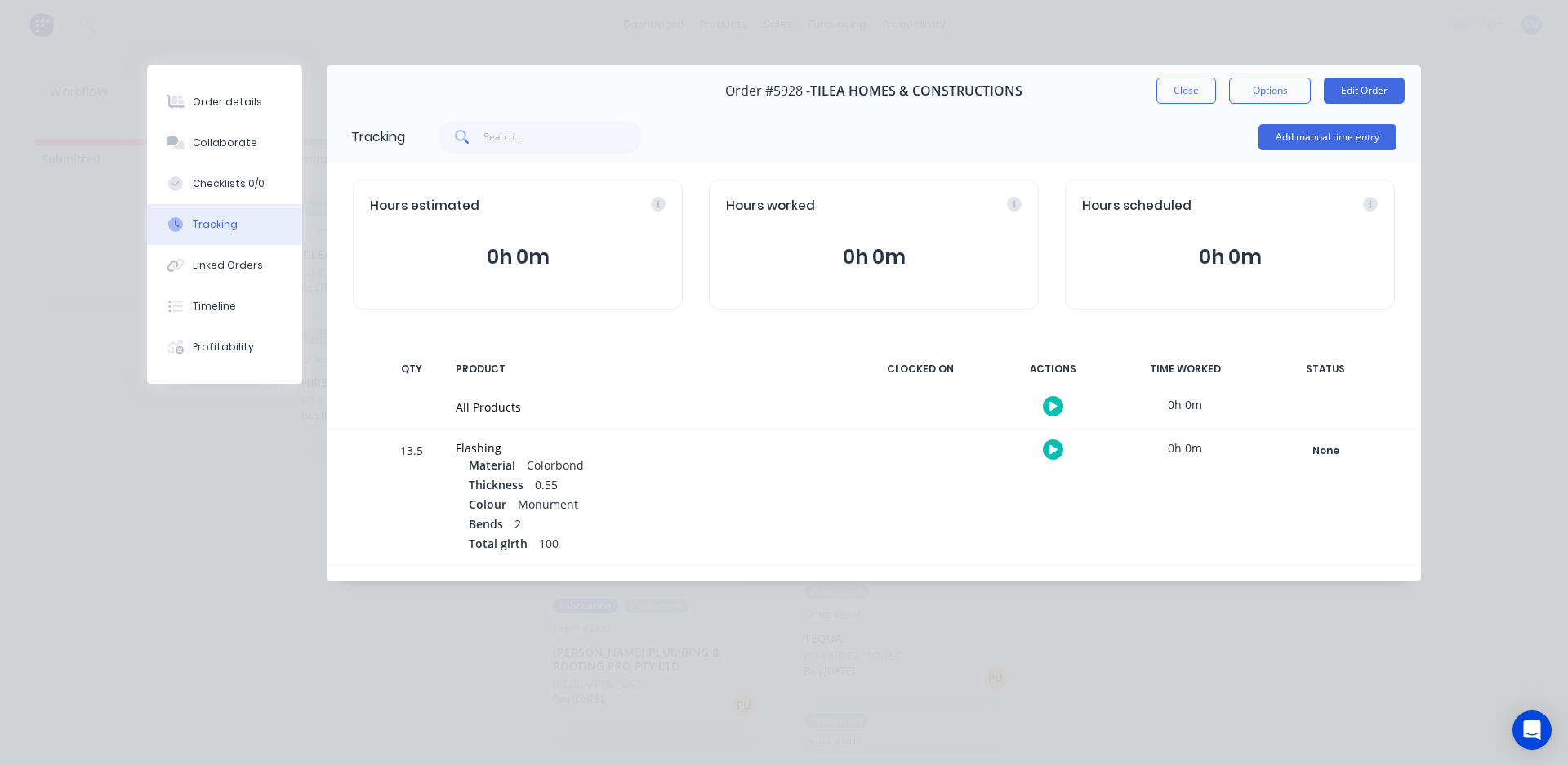
click at [1051, 402] on icon "button" at bounding box center [1053, 407] width 8 height 9
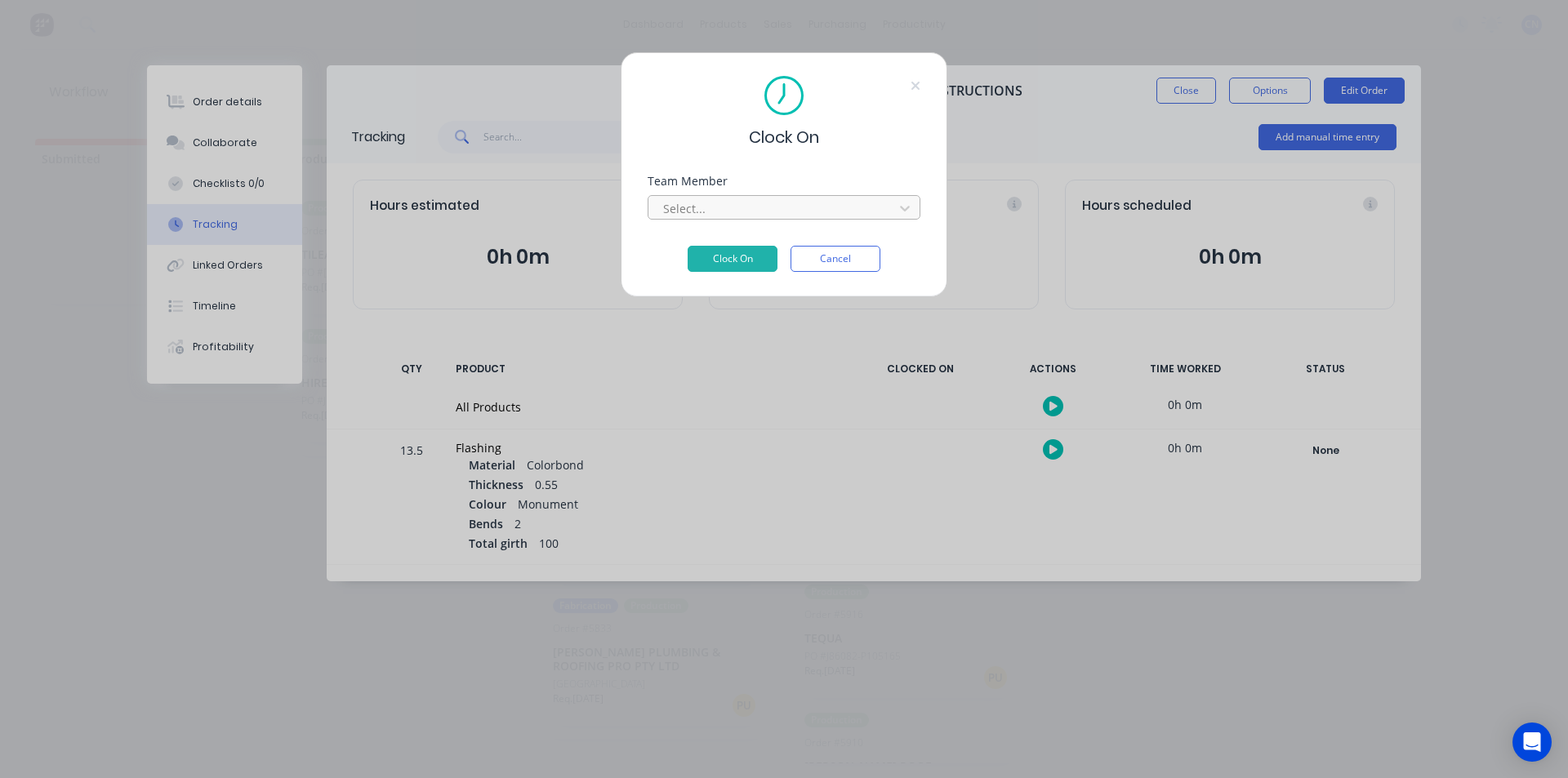
click at [760, 213] on div at bounding box center [774, 208] width 224 height 20
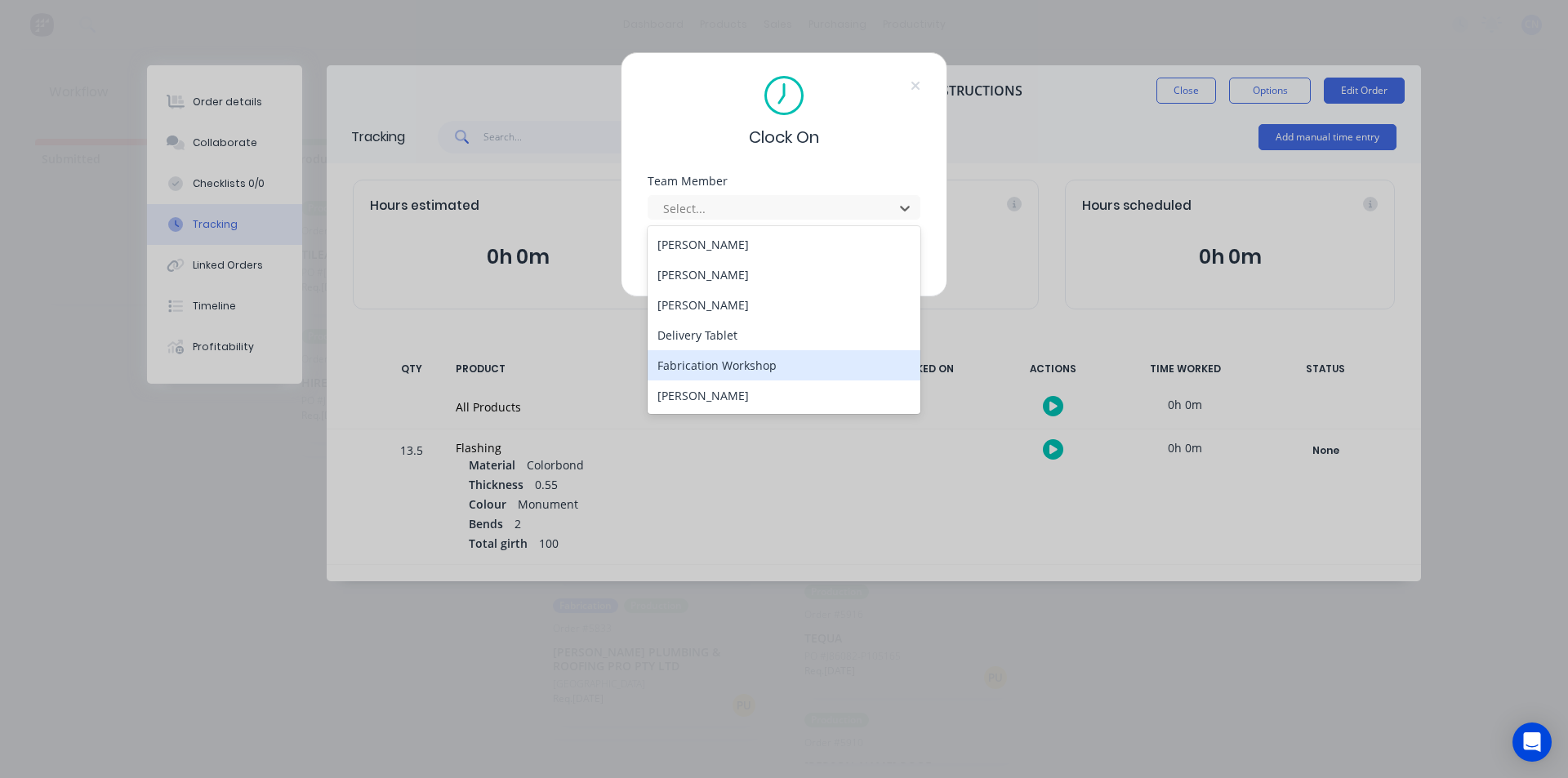
click at [755, 368] on div "Fabrication Workshop" at bounding box center [784, 365] width 273 height 31
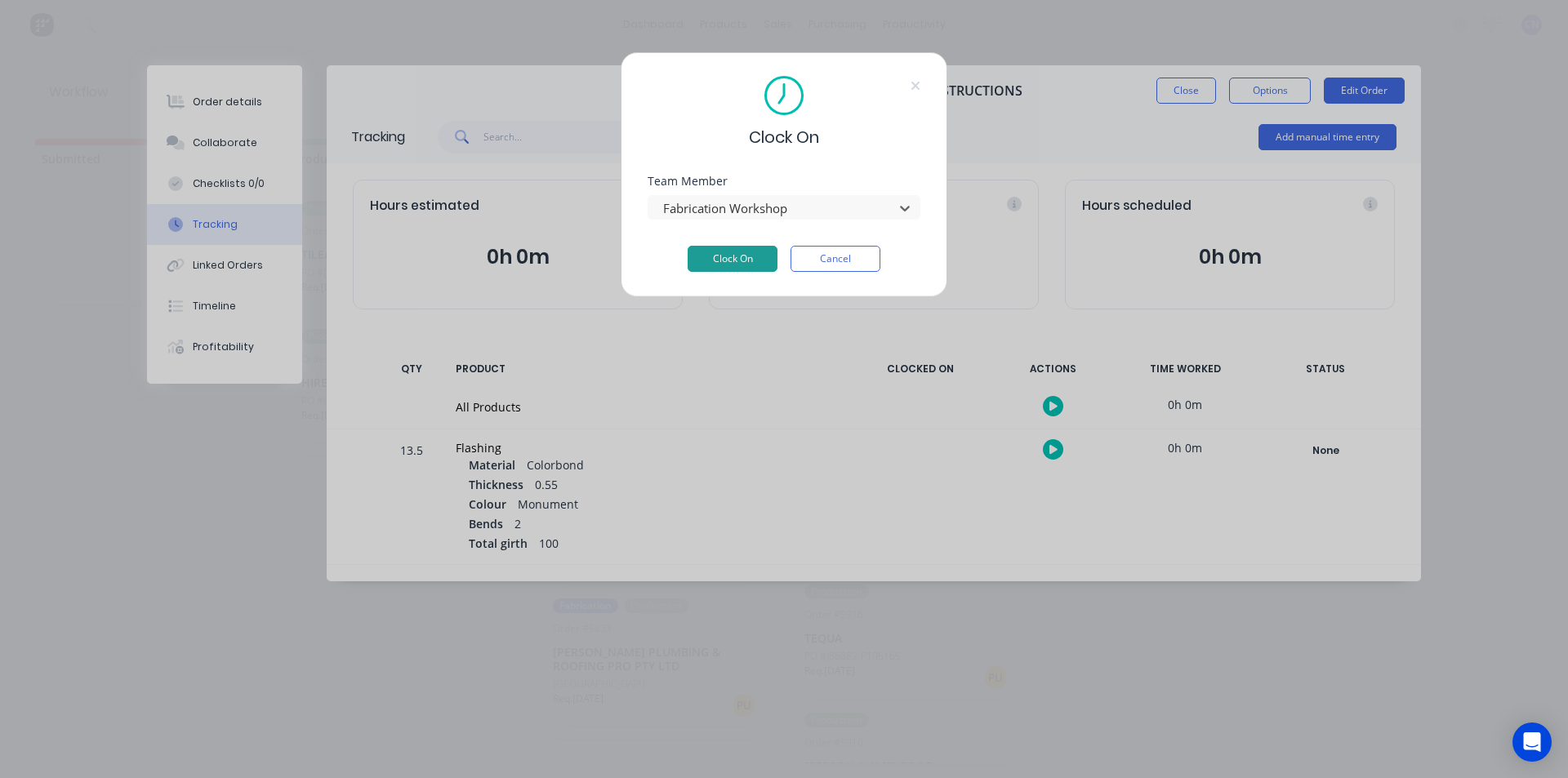
click at [751, 267] on button "Clock On" at bounding box center [732, 259] width 90 height 26
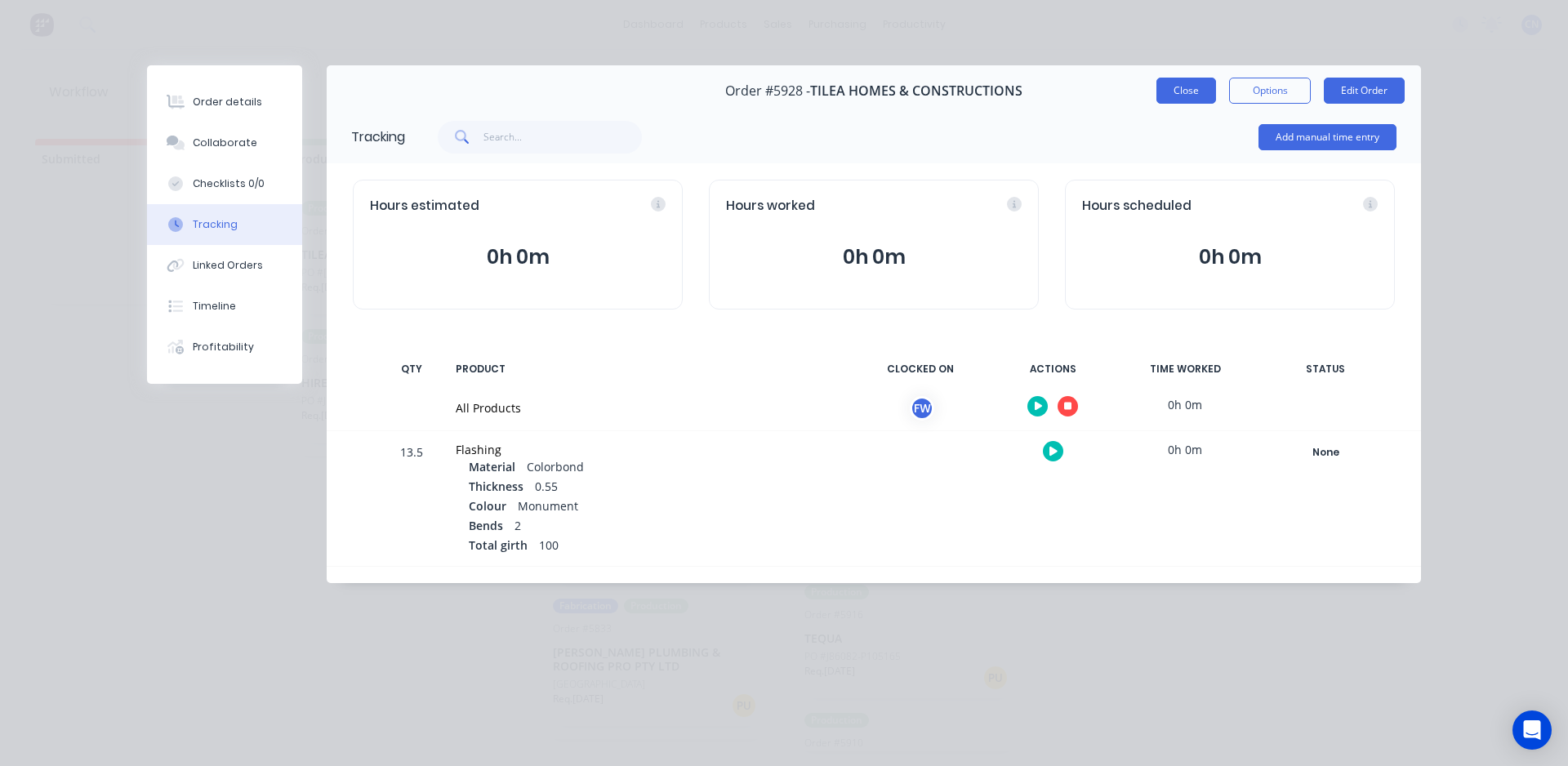
click at [1176, 102] on button "Close" at bounding box center [1187, 91] width 59 height 26
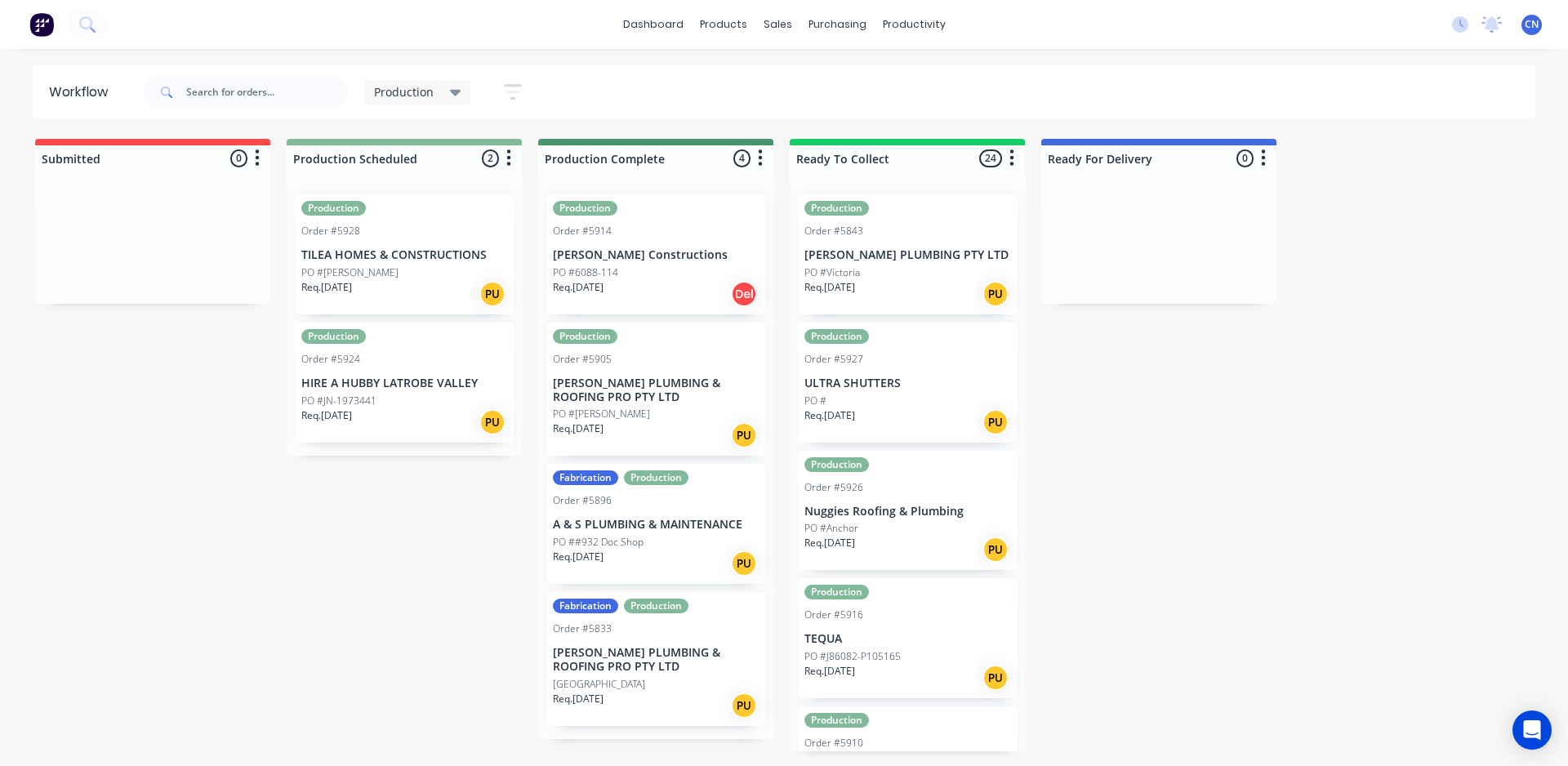
click at [430, 270] on div "PO #[PERSON_NAME]" at bounding box center [404, 273] width 206 height 15
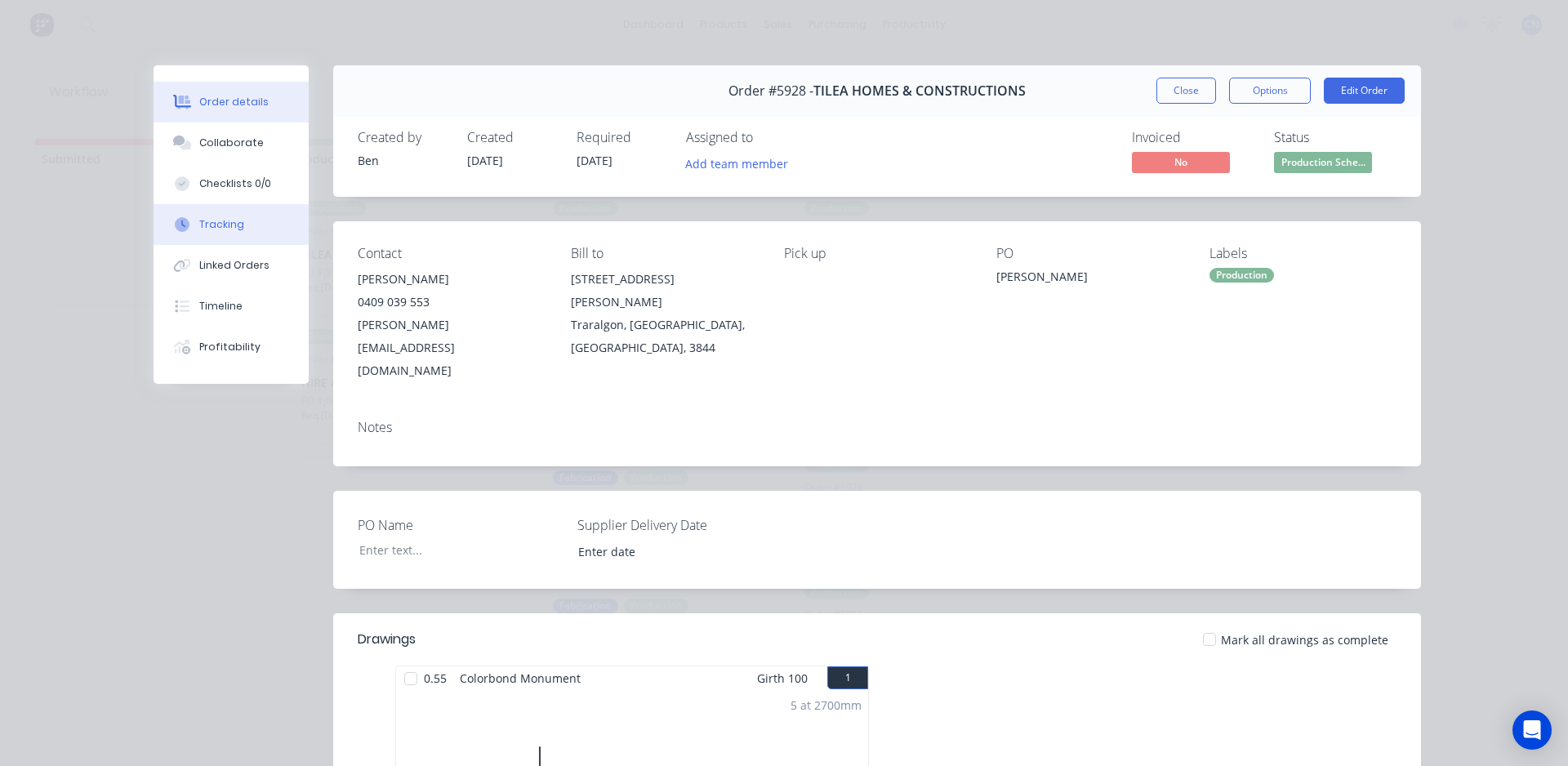
click at [224, 216] on button "Tracking" at bounding box center [231, 225] width 155 height 41
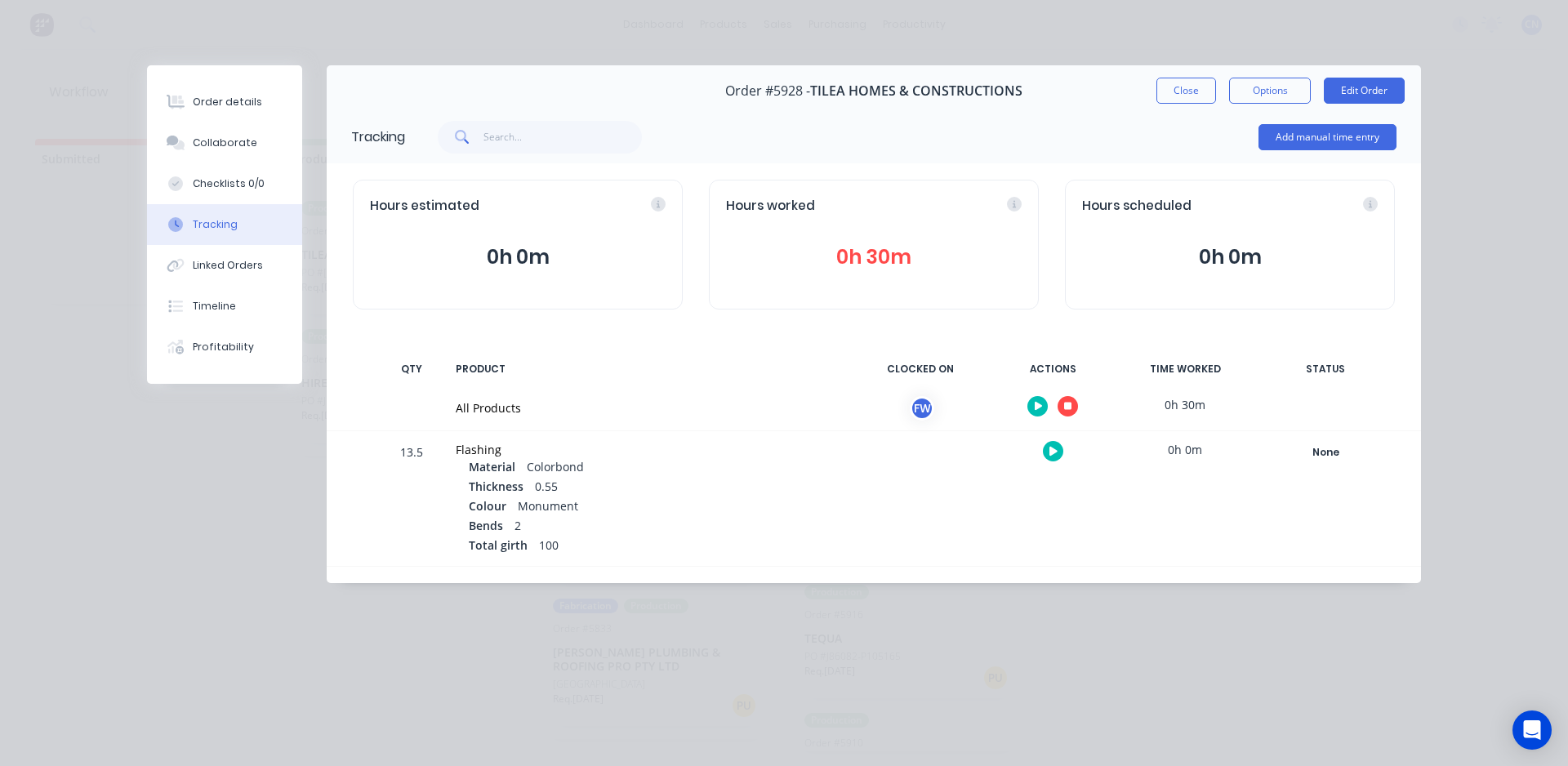
click at [1064, 411] on icon "button" at bounding box center [1068, 407] width 8 height 10
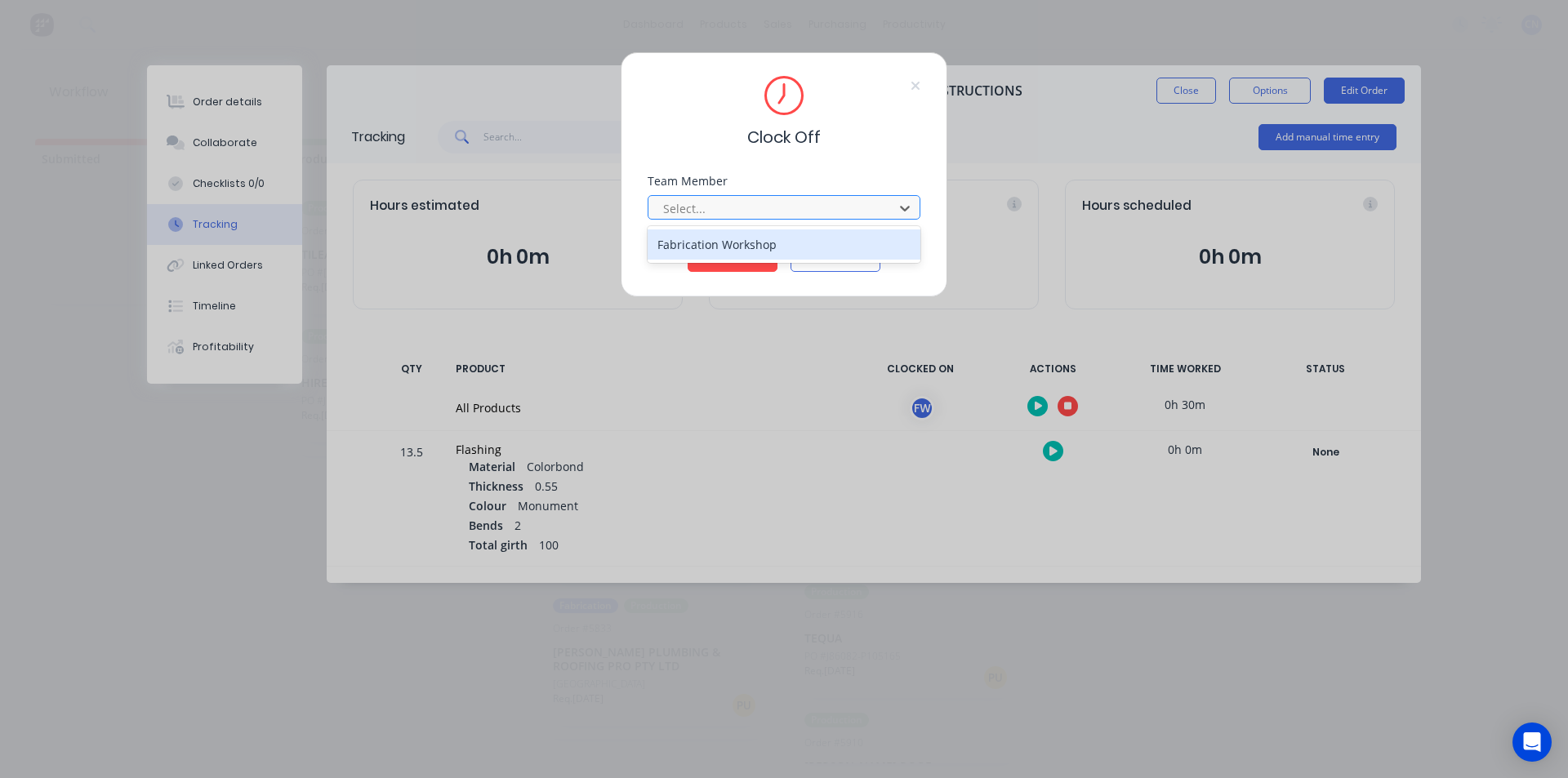
click at [790, 207] on div at bounding box center [774, 208] width 224 height 20
click at [802, 245] on div "Fabrication Workshop" at bounding box center [784, 244] width 273 height 31
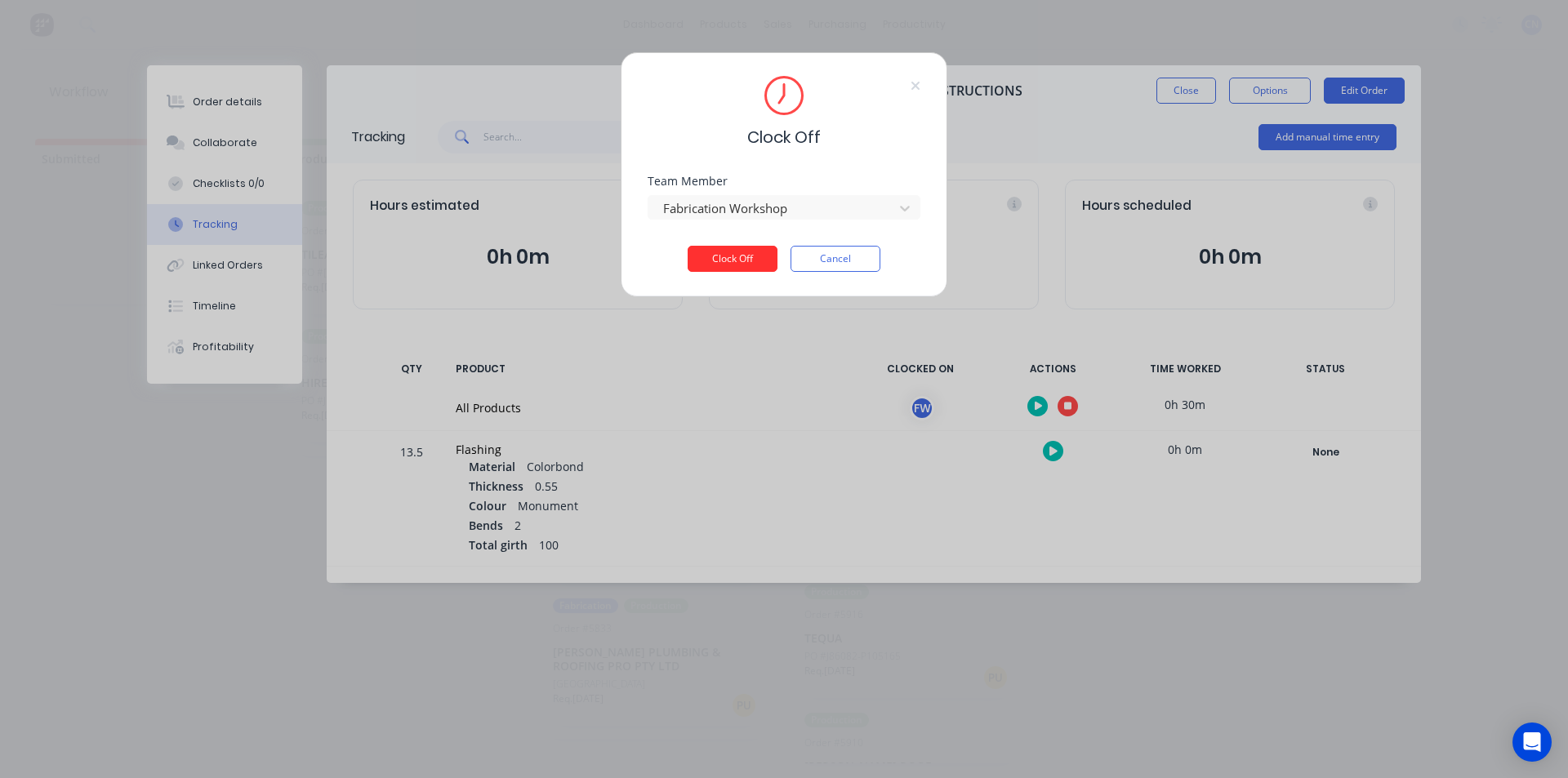
click at [756, 267] on button "Clock Off" at bounding box center [732, 259] width 90 height 26
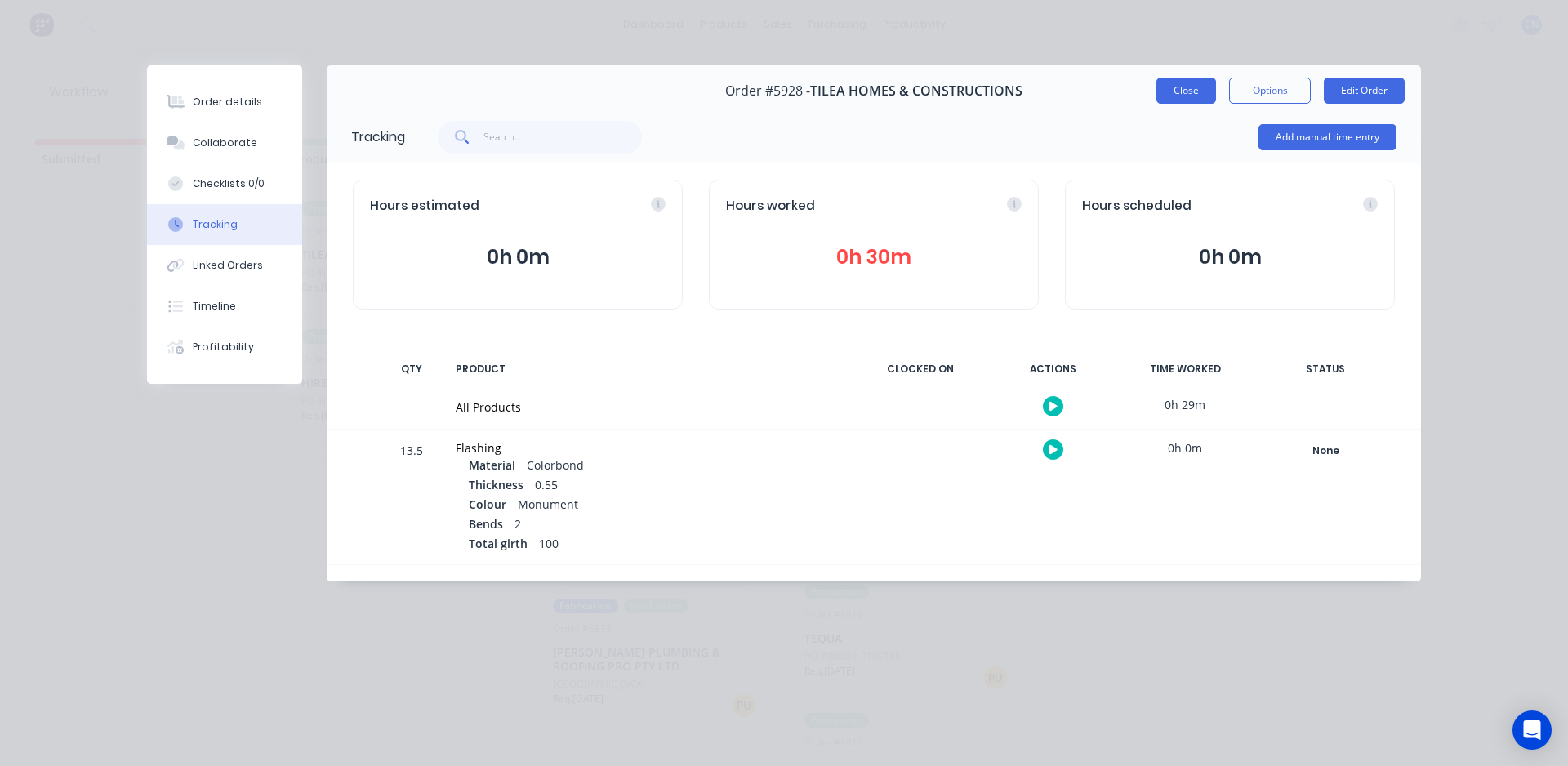
click at [1190, 93] on button "Close" at bounding box center [1187, 91] width 59 height 26
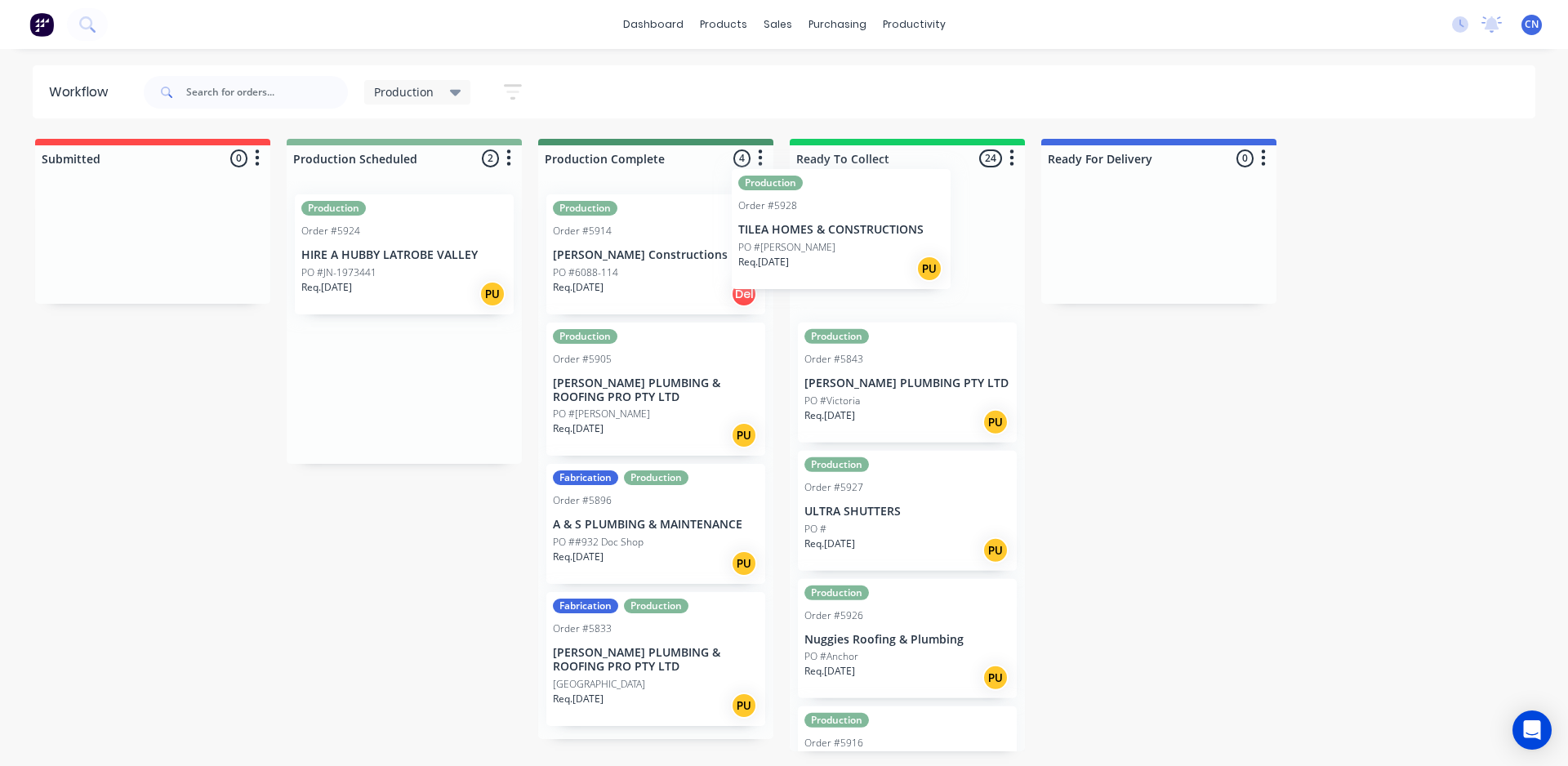
drag, startPoint x: 446, startPoint y: 278, endPoint x: 936, endPoint y: 265, distance: 490.2
click at [891, 247] on div "Submitted 0 Summaries Total order value Invoiced to date To be invoiced Product…" at bounding box center [1231, 445] width 2487 height 613
